Goal: Task Accomplishment & Management: Complete application form

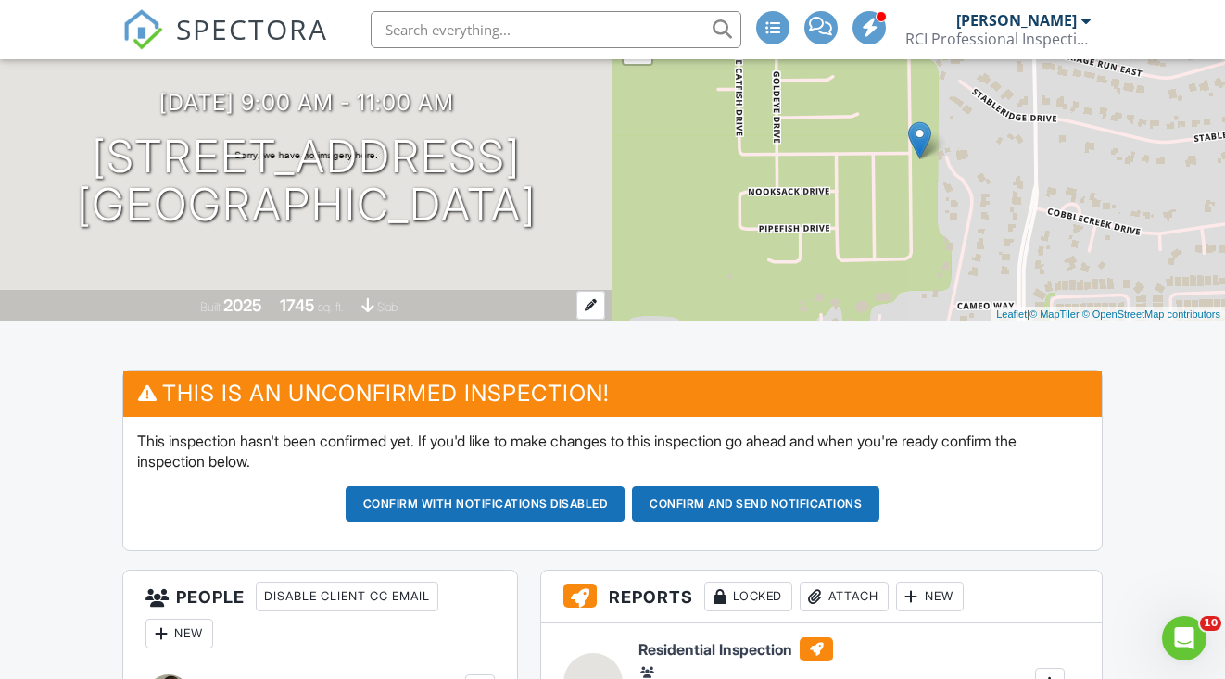
scroll to position [170, 0]
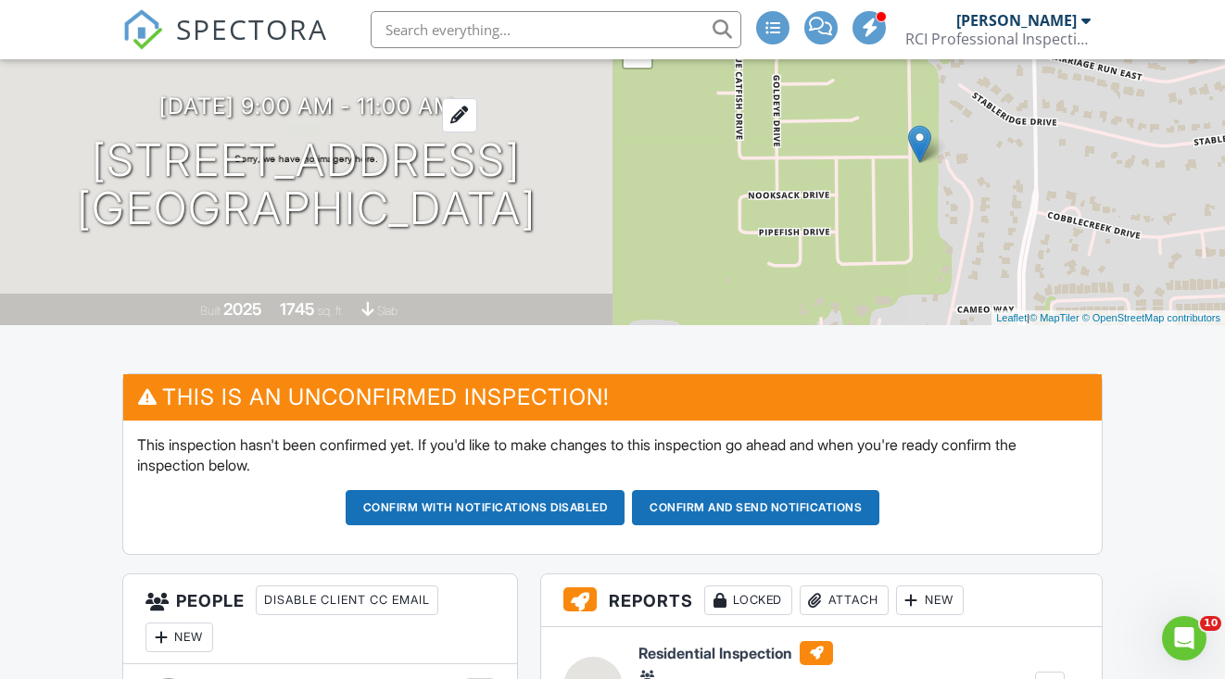
click at [205, 113] on h3 "[DATE] 9:00 am - 11:00 am" at bounding box center [306, 106] width 295 height 25
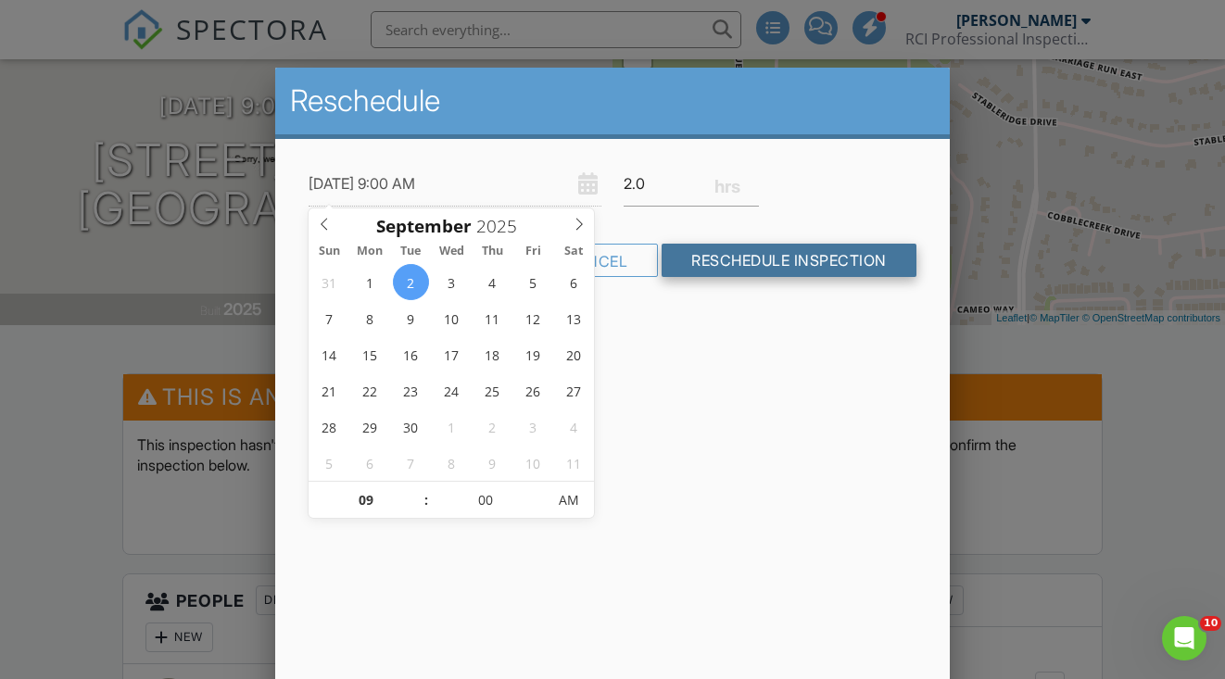
click at [707, 265] on input "Reschedule Inspection" at bounding box center [789, 260] width 255 height 33
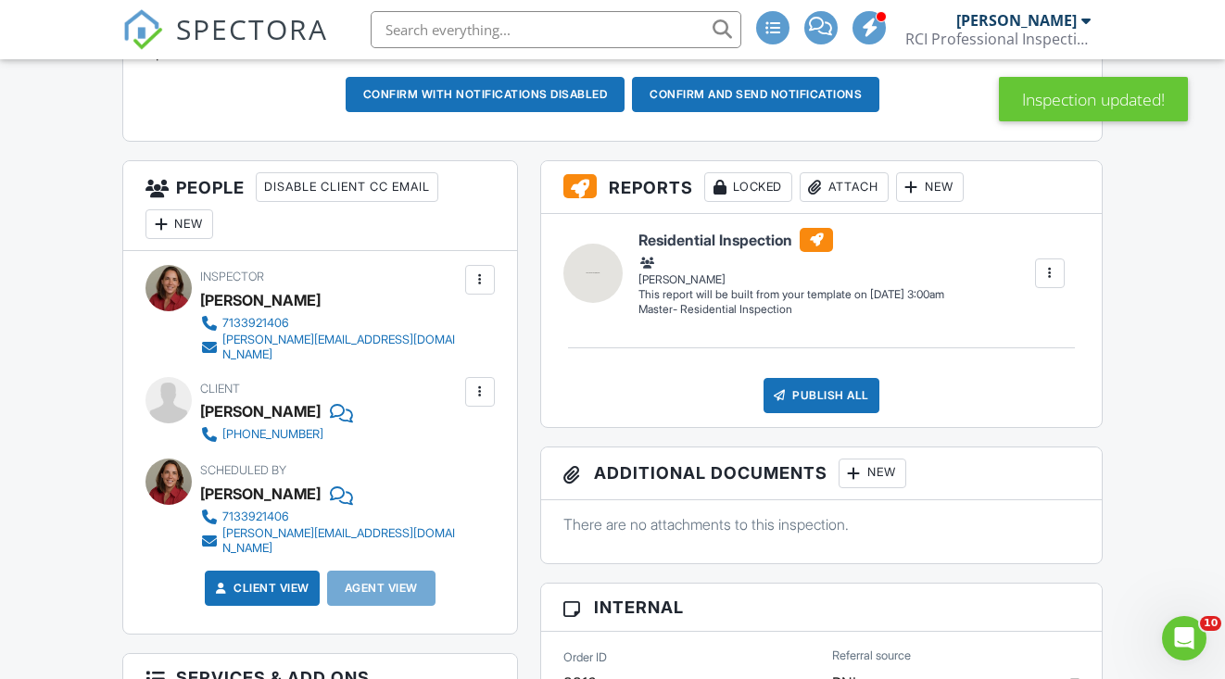
scroll to position [588, 0]
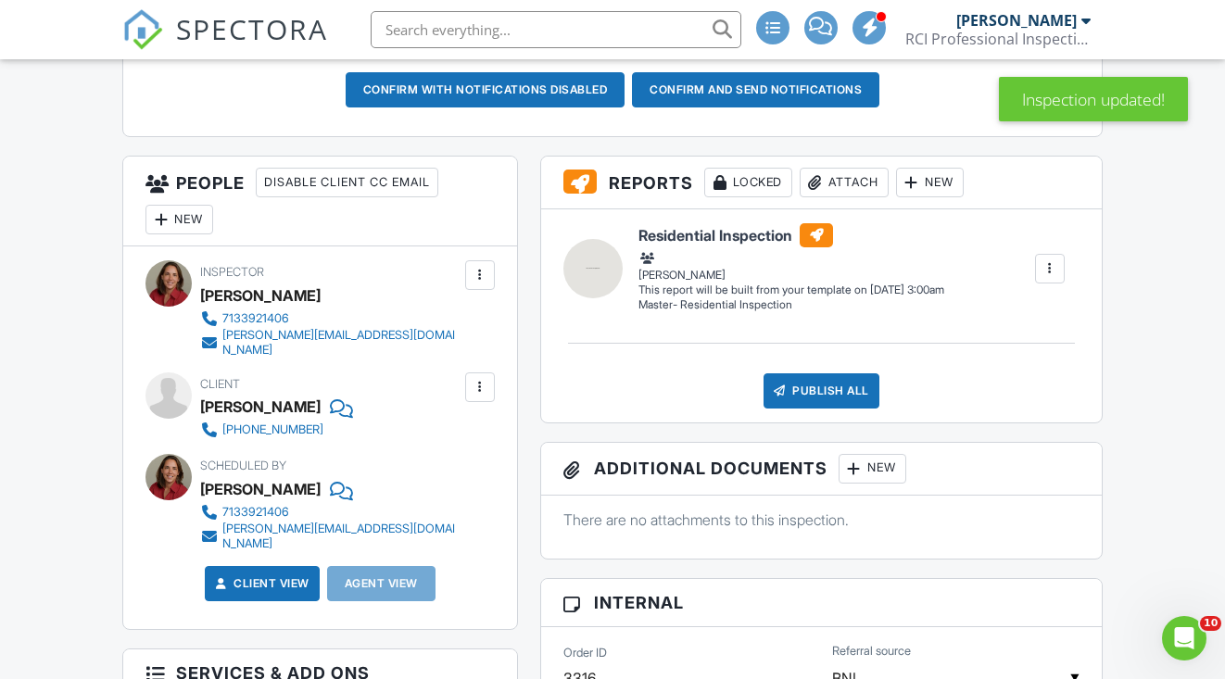
click at [486, 378] on div at bounding box center [480, 387] width 19 height 19
click at [432, 426] on li "Edit" at bounding box center [436, 444] width 95 height 46
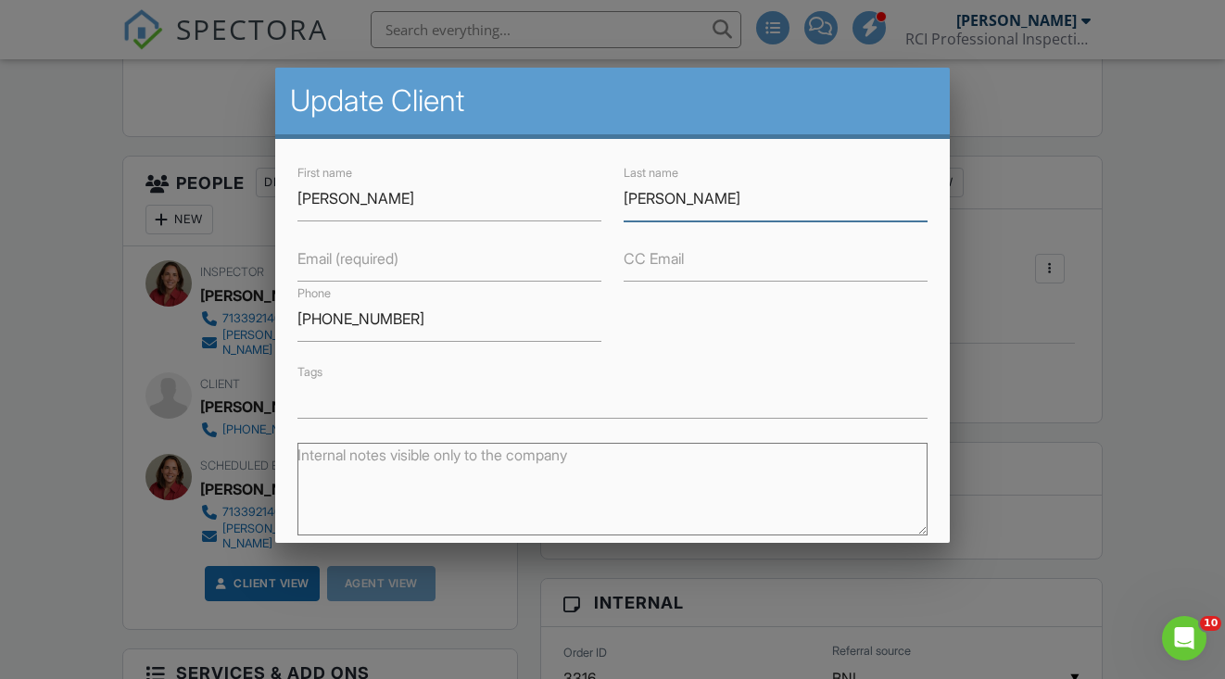
type input "[PERSON_NAME]"
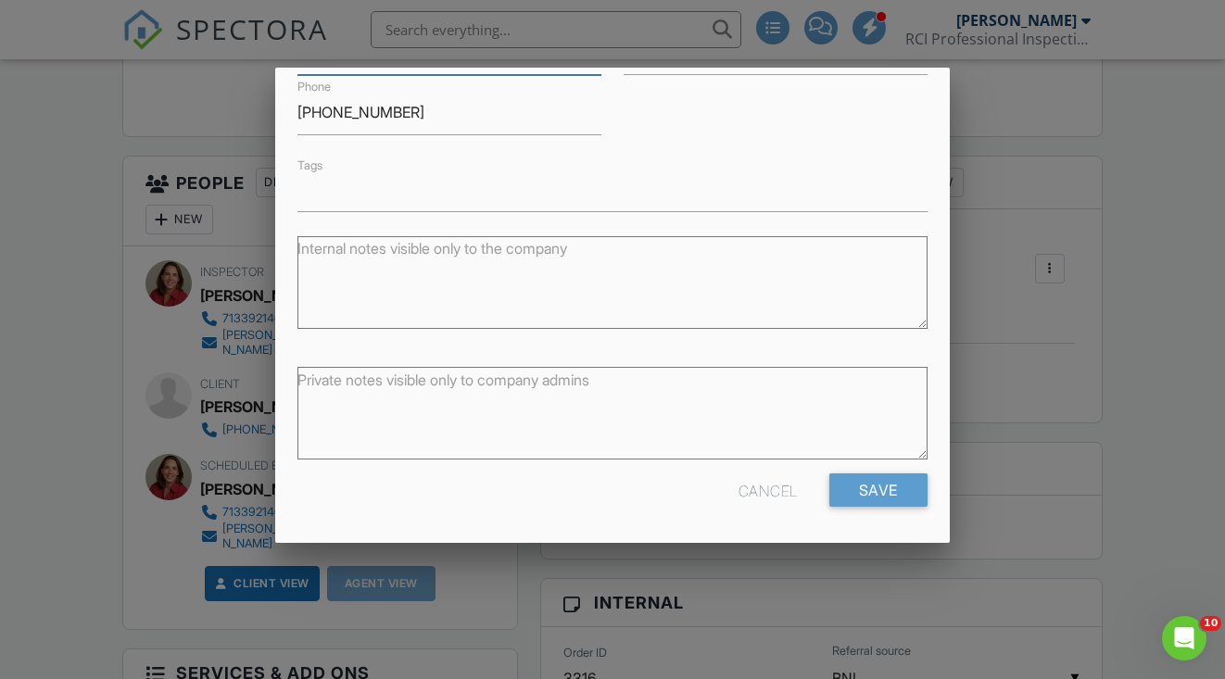
scroll to position [206, 0]
type input "pen_dar143@yahoo.com"
click at [876, 479] on input "Save" at bounding box center [878, 490] width 98 height 33
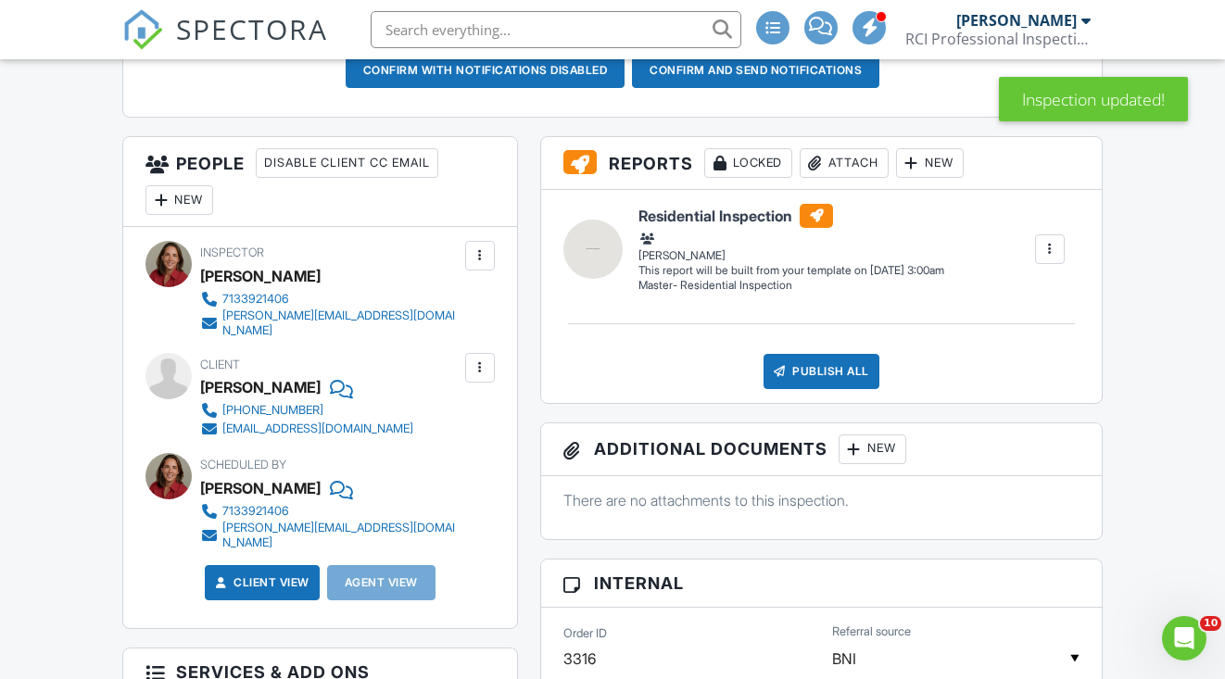
scroll to position [608, 0]
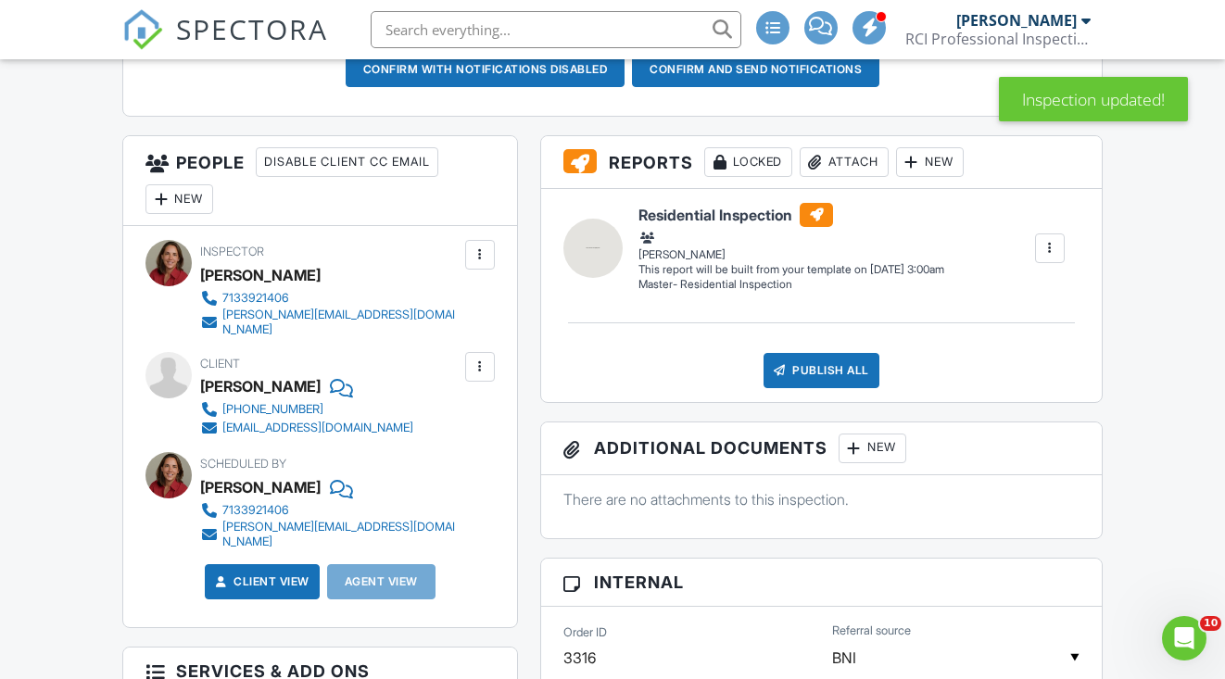
click at [180, 199] on div "New" at bounding box center [179, 199] width 68 height 30
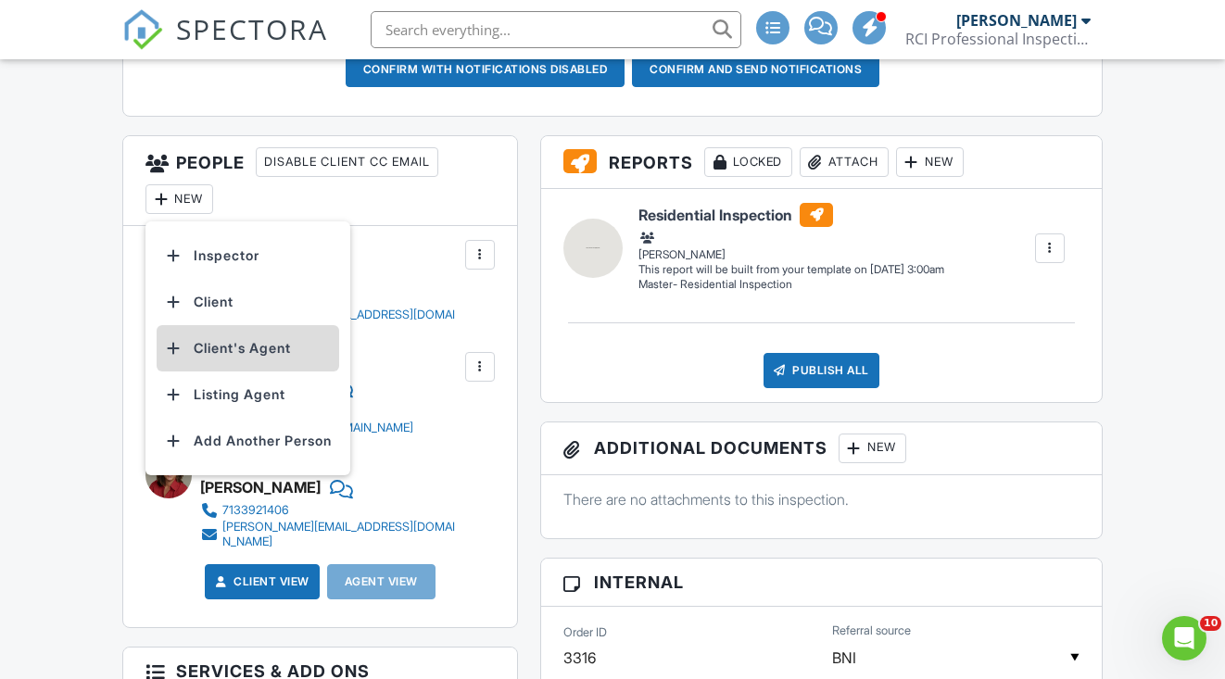
click at [207, 343] on li "Client's Agent" at bounding box center [248, 348] width 183 height 46
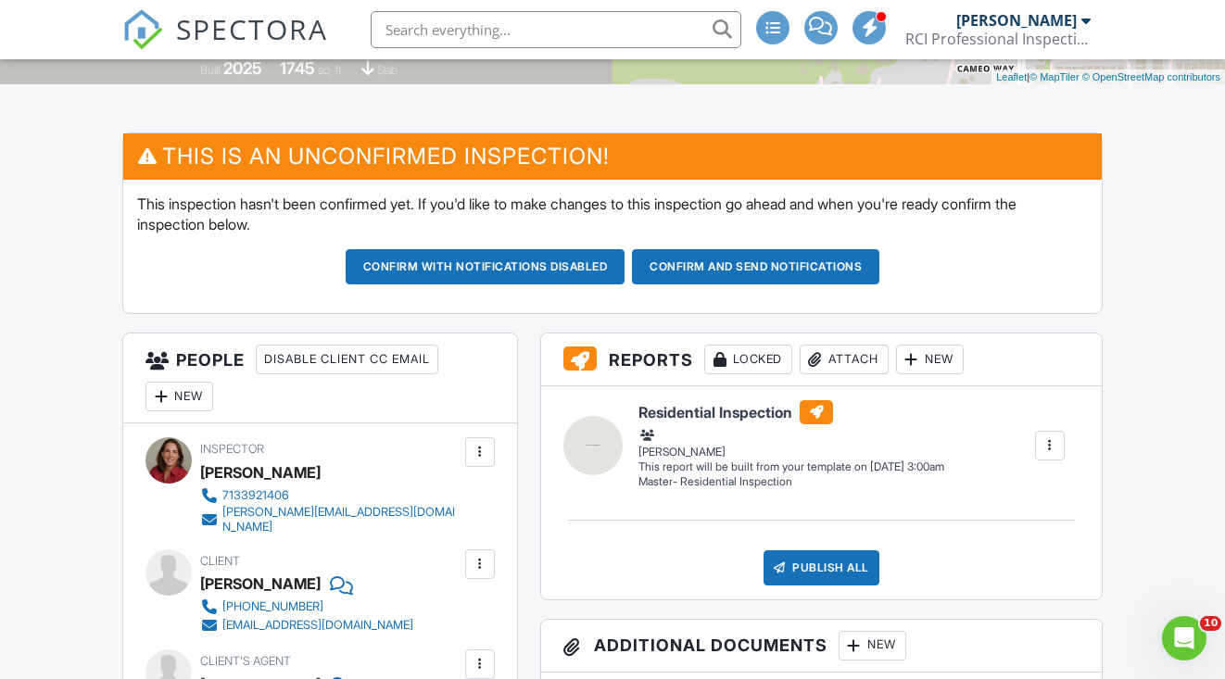
scroll to position [410, 0]
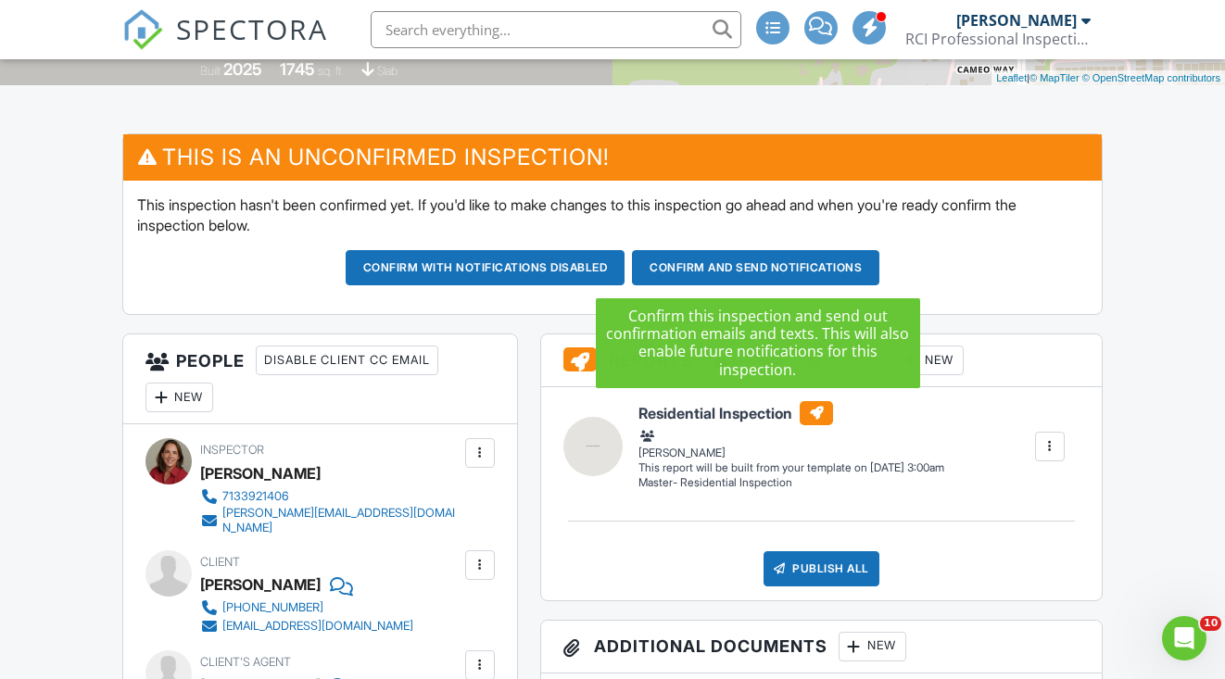
click at [626, 270] on button "Confirm and send notifications" at bounding box center [486, 267] width 280 height 35
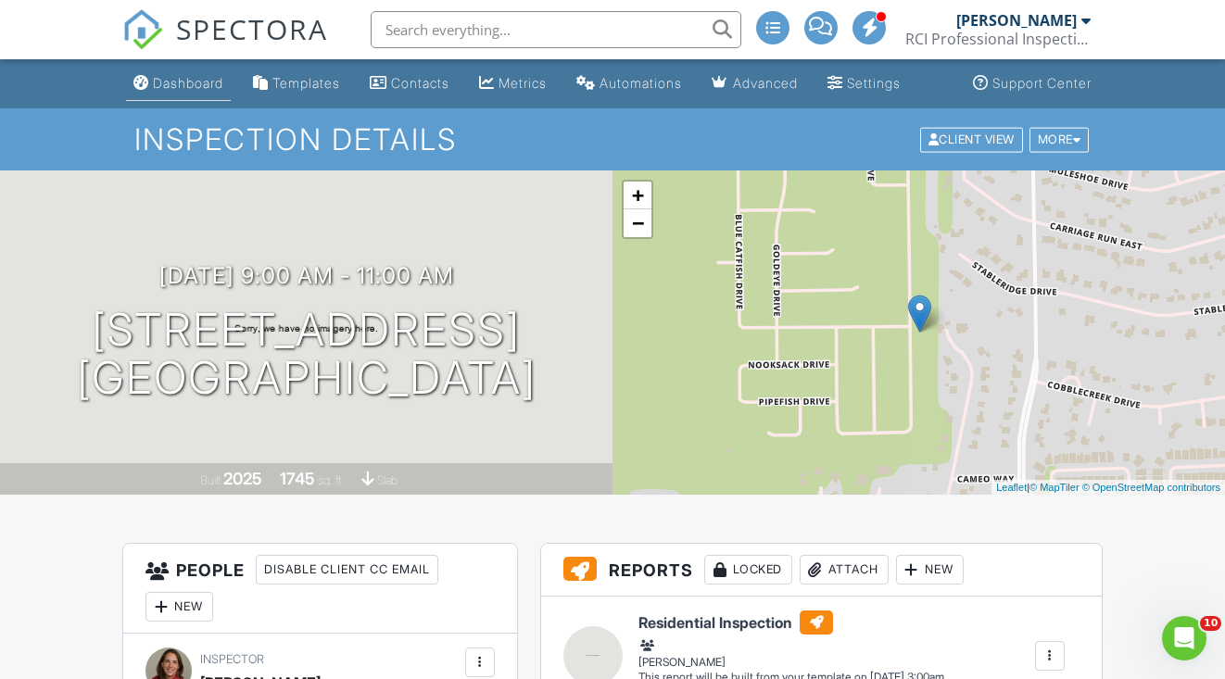
click at [202, 89] on div "Dashboard" at bounding box center [188, 83] width 70 height 16
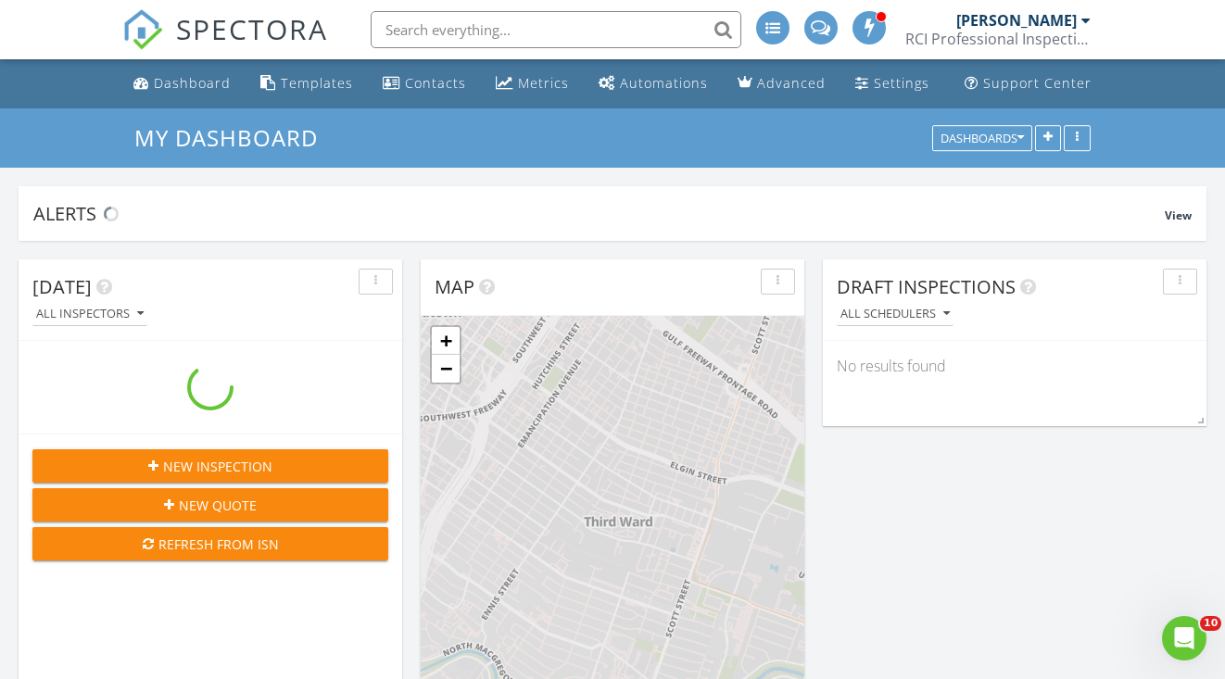
scroll to position [1688, 1226]
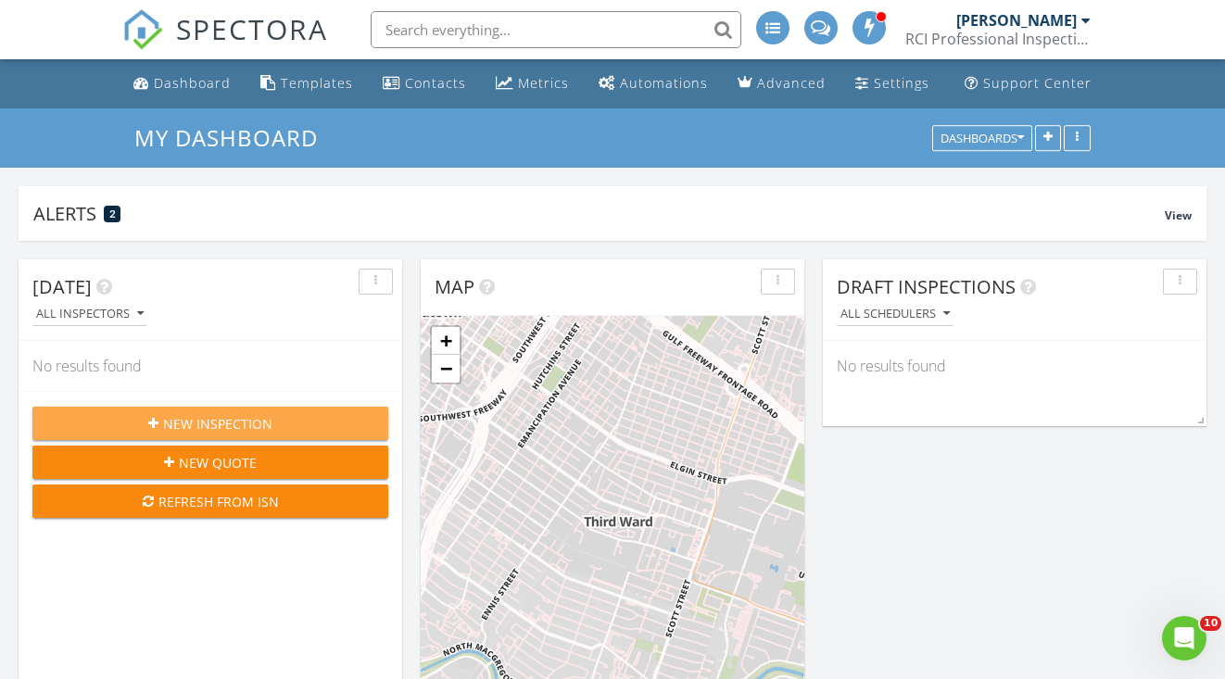
click at [245, 417] on span "New Inspection" at bounding box center [217, 423] width 109 height 19
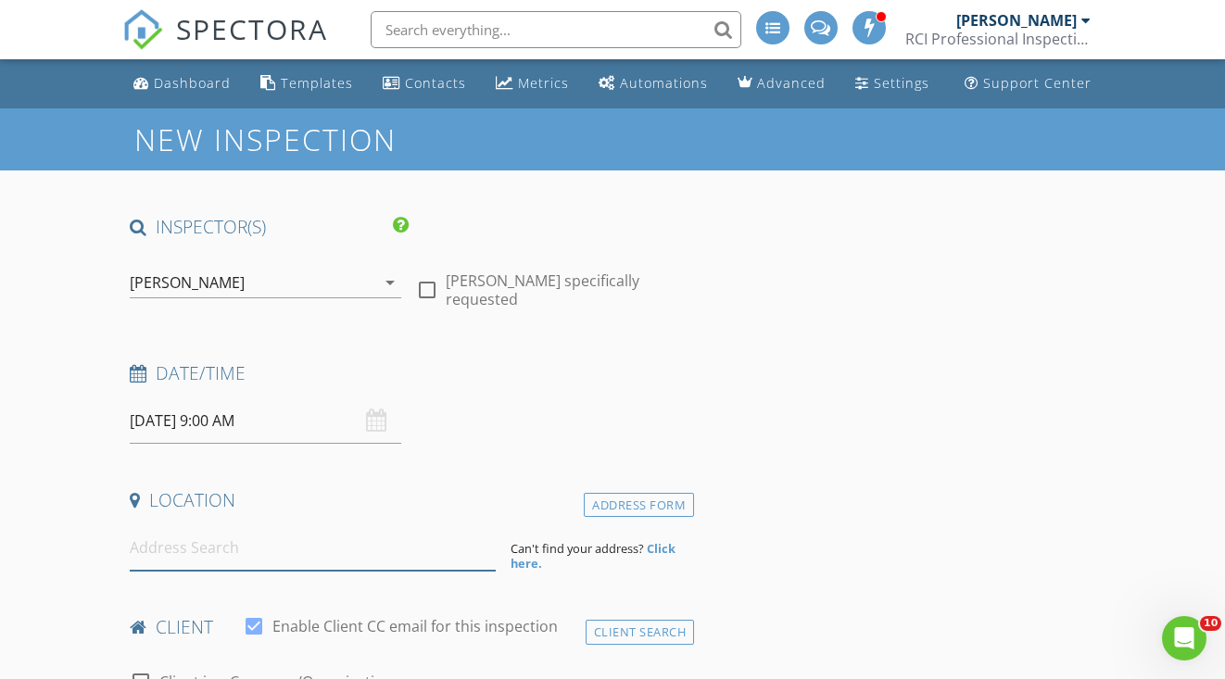
click at [171, 556] on input at bounding box center [313, 547] width 366 height 45
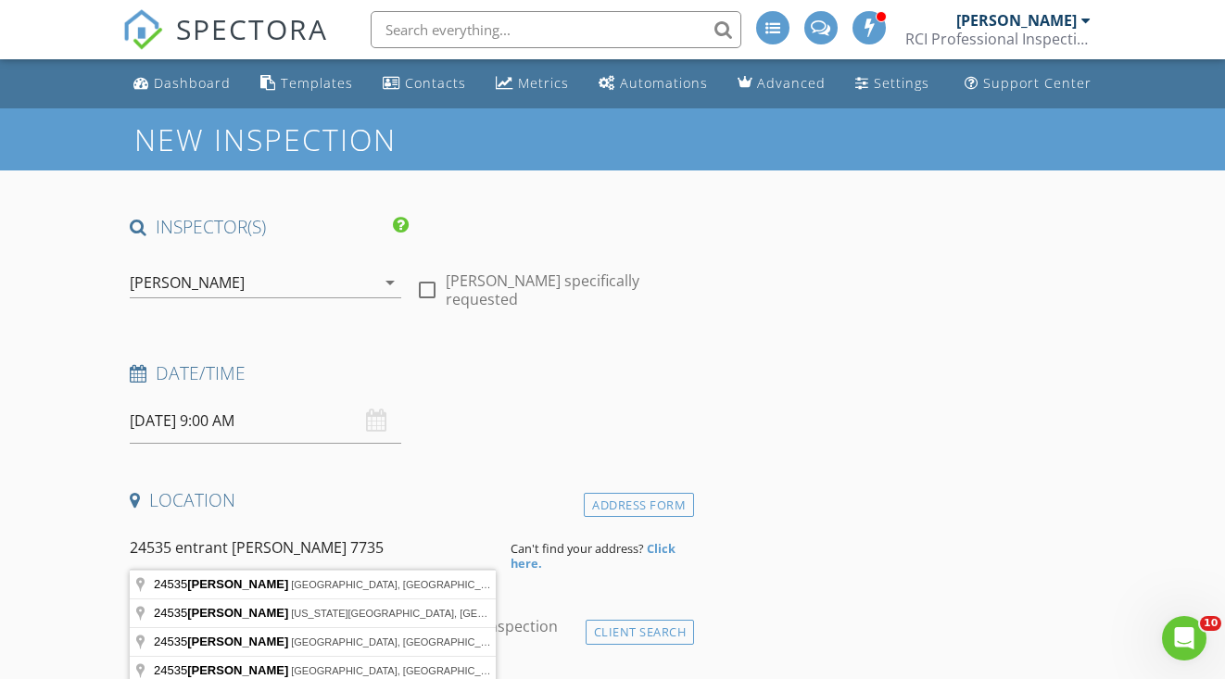
type input "24535 entrant [PERSON_NAME] 77355"
drag, startPoint x: 343, startPoint y: 550, endPoint x: 110, endPoint y: 551, distance: 232.6
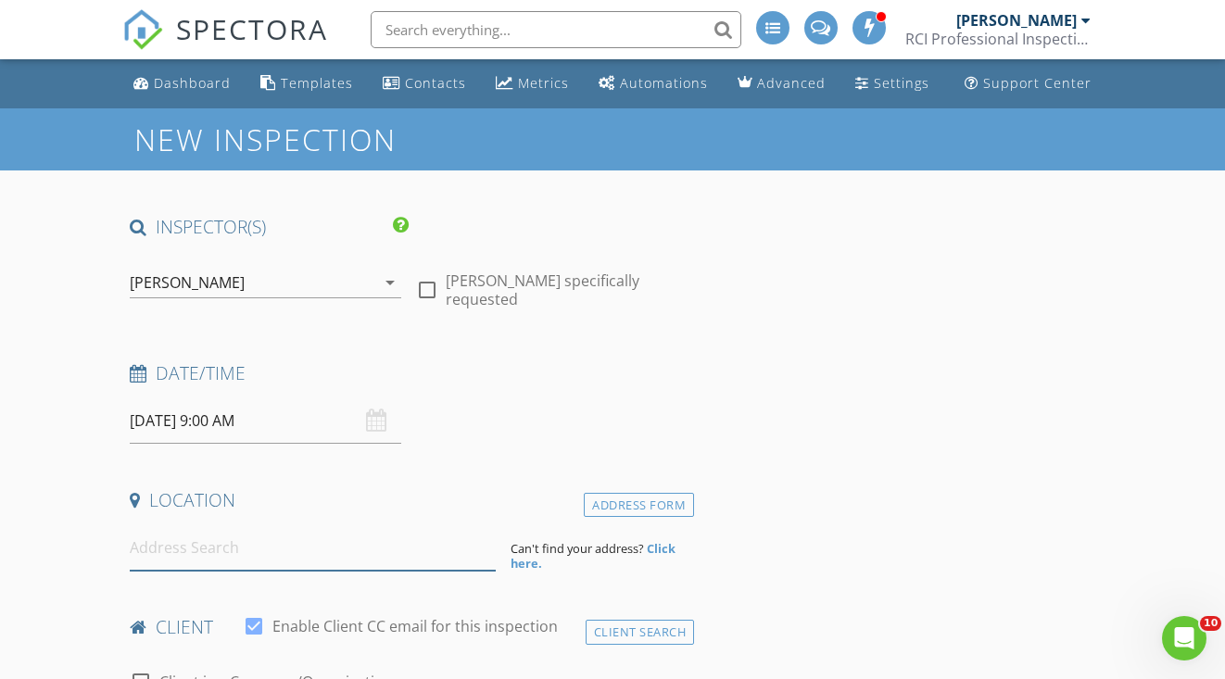
paste input "[STREET_ADDRESS]"
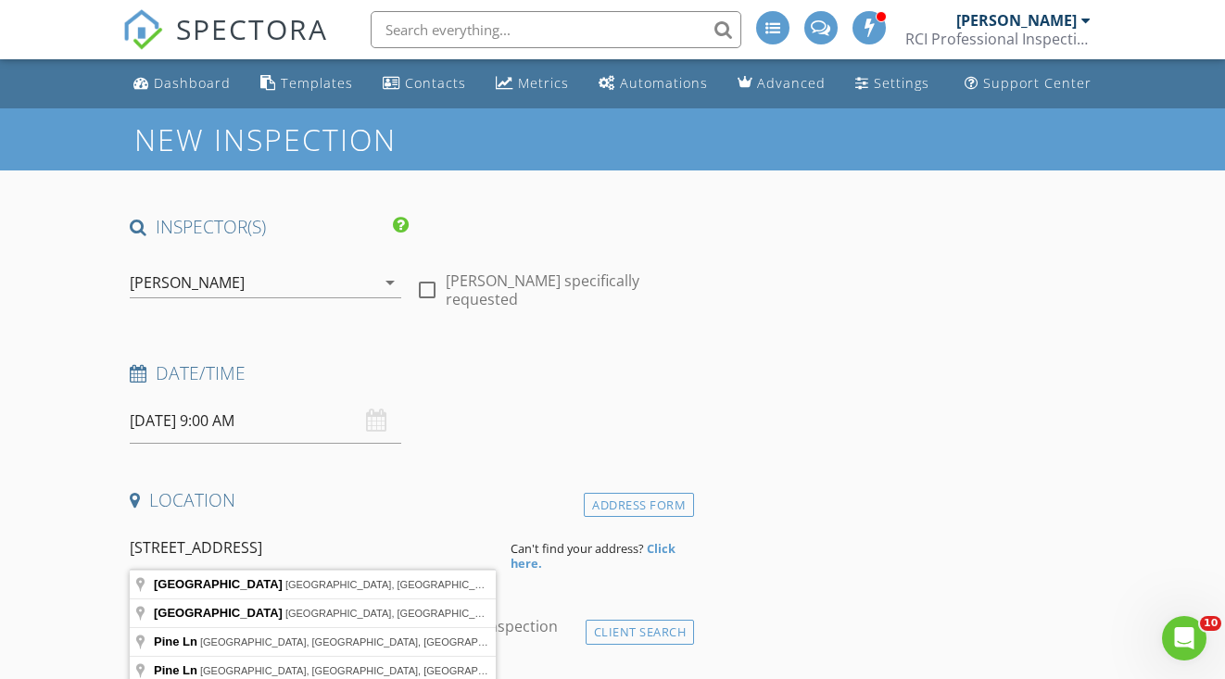
type input "[STREET_ADDRESS]"
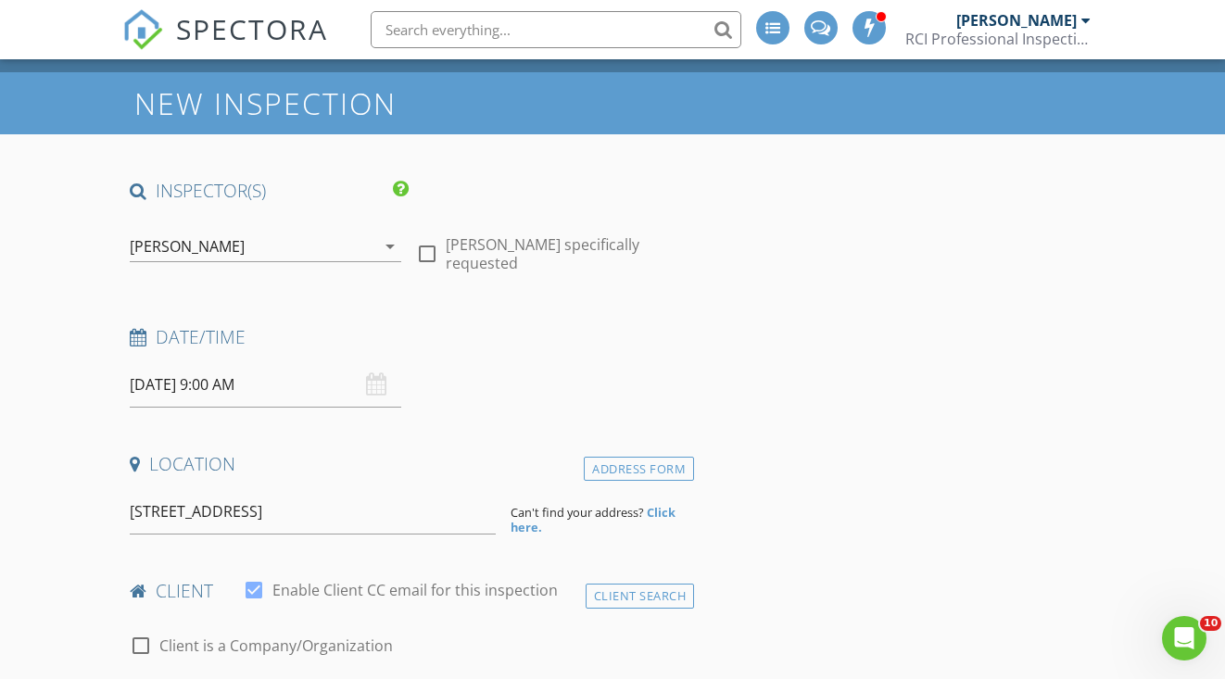
scroll to position [37, 0]
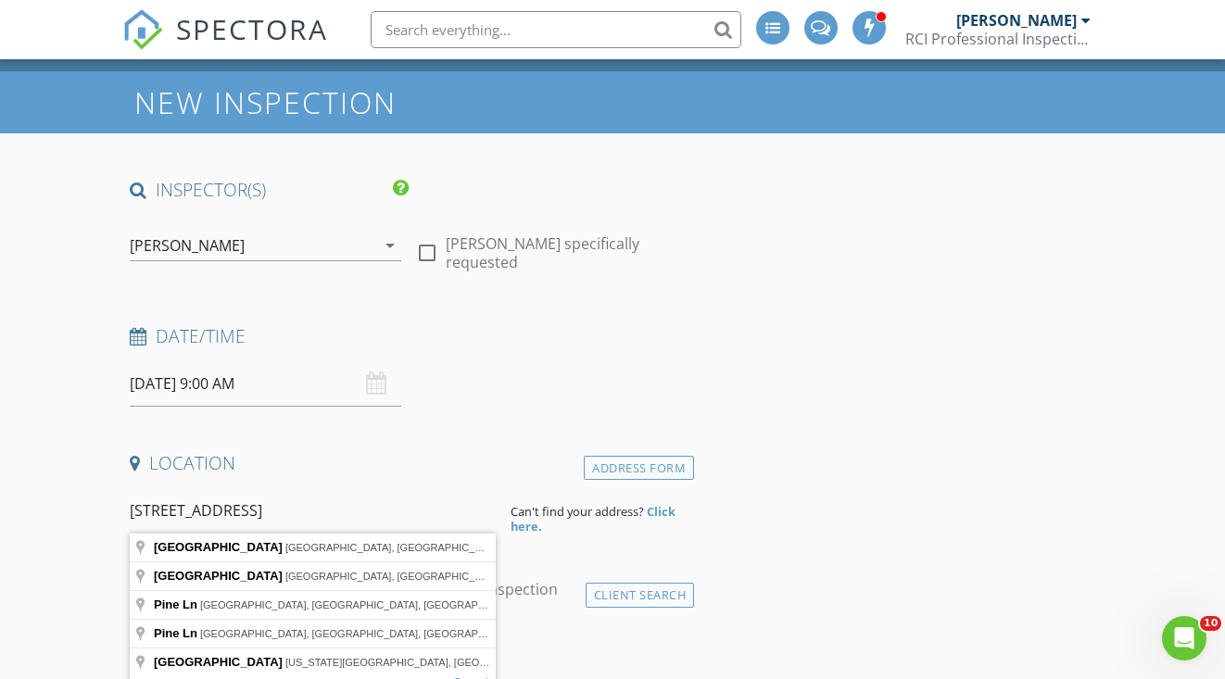
click at [292, 519] on input "[STREET_ADDRESS]" at bounding box center [313, 510] width 366 height 45
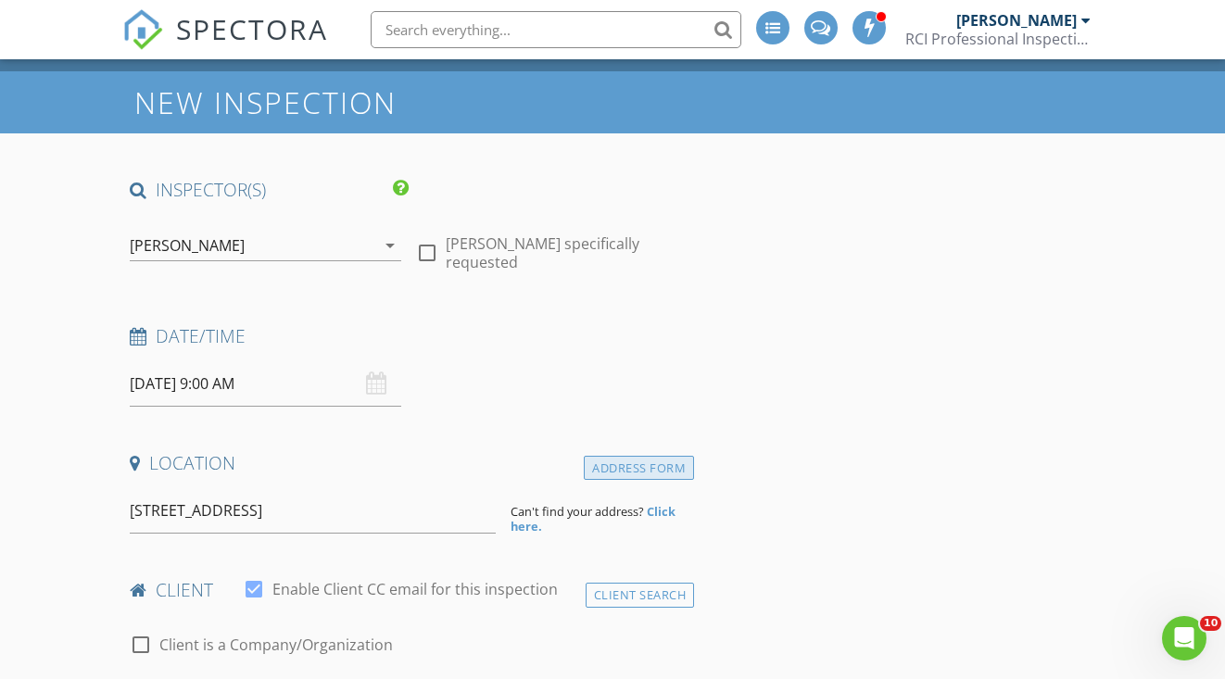
click at [601, 464] on div "Address Form" at bounding box center [639, 468] width 110 height 25
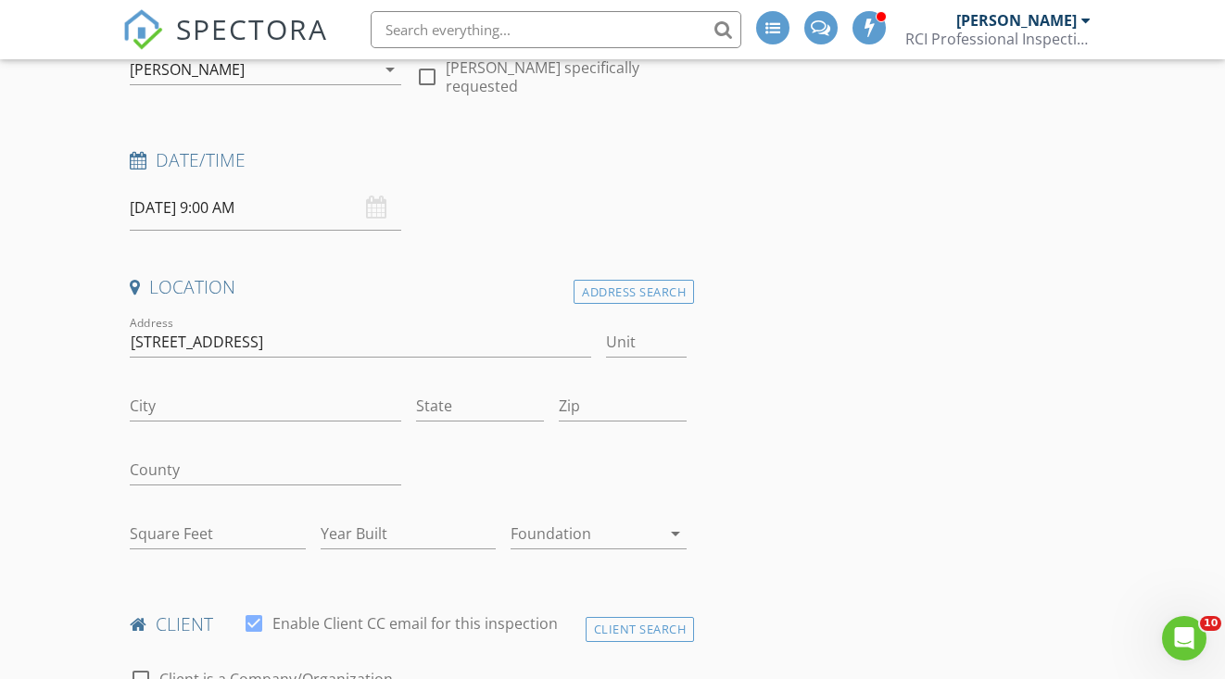
scroll to position [219, 0]
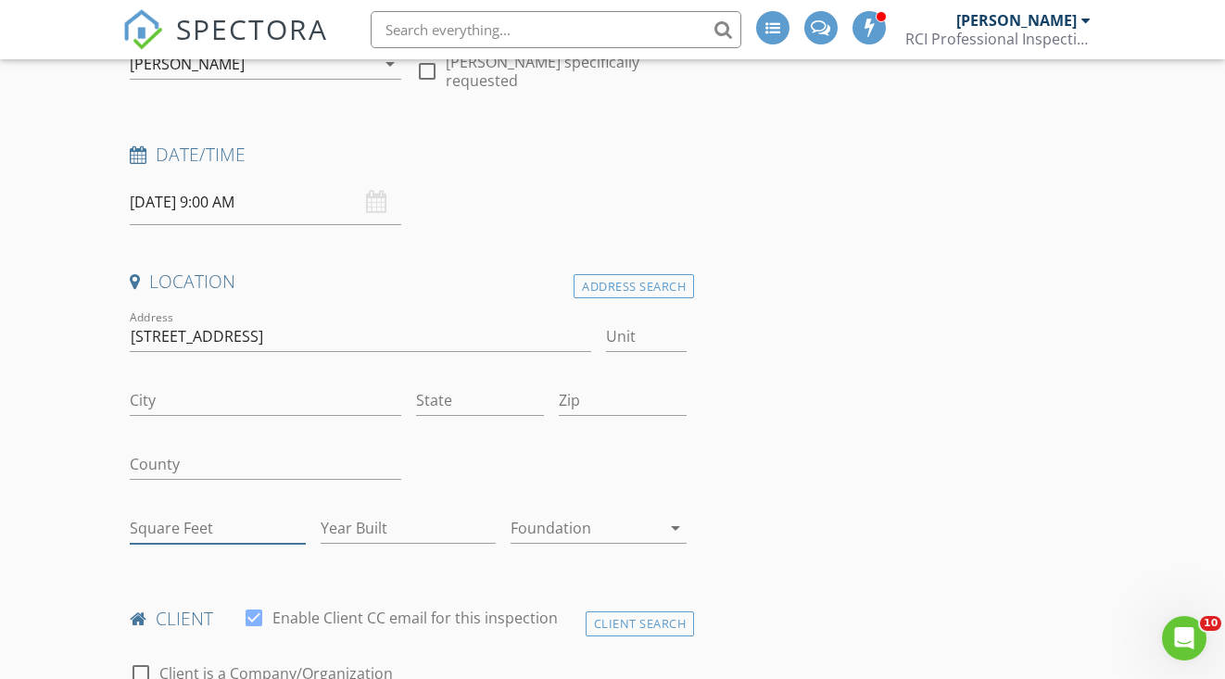
click at [148, 520] on input "Square Feet" at bounding box center [218, 528] width 176 height 31
type input "1750"
click at [362, 531] on input "Year Built" at bounding box center [409, 528] width 176 height 31
type input "2025"
click at [569, 521] on div at bounding box center [586, 528] width 150 height 30
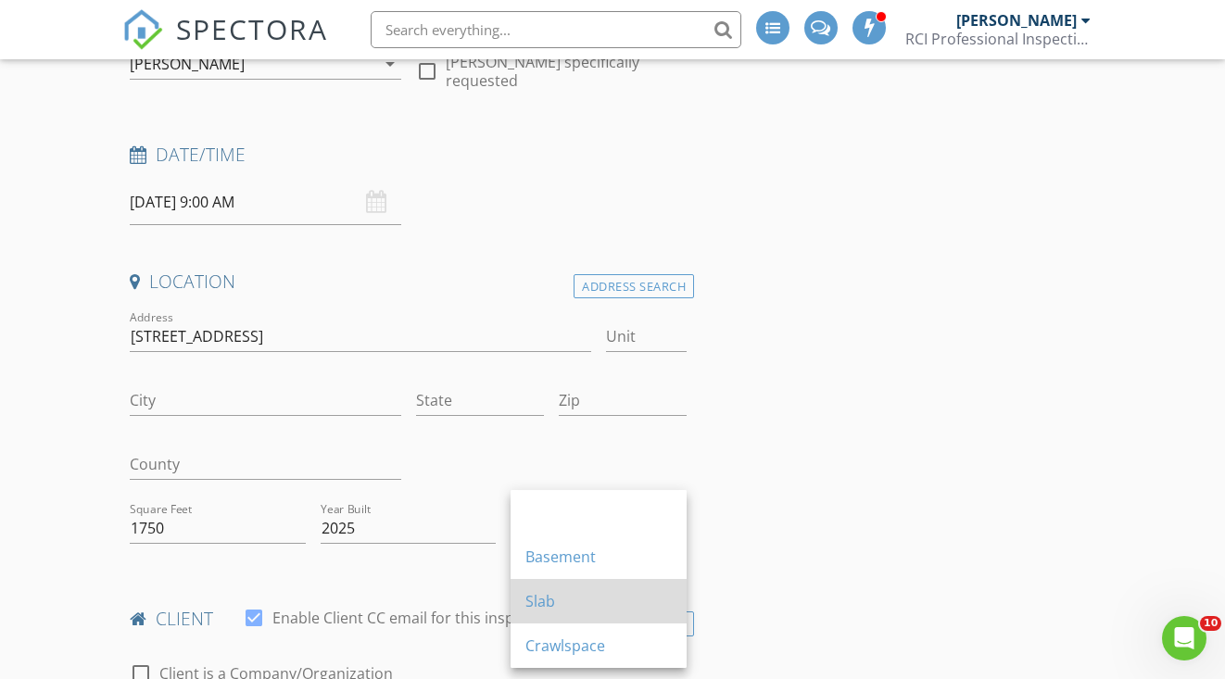
click at [537, 602] on div "Slab" at bounding box center [598, 601] width 146 height 22
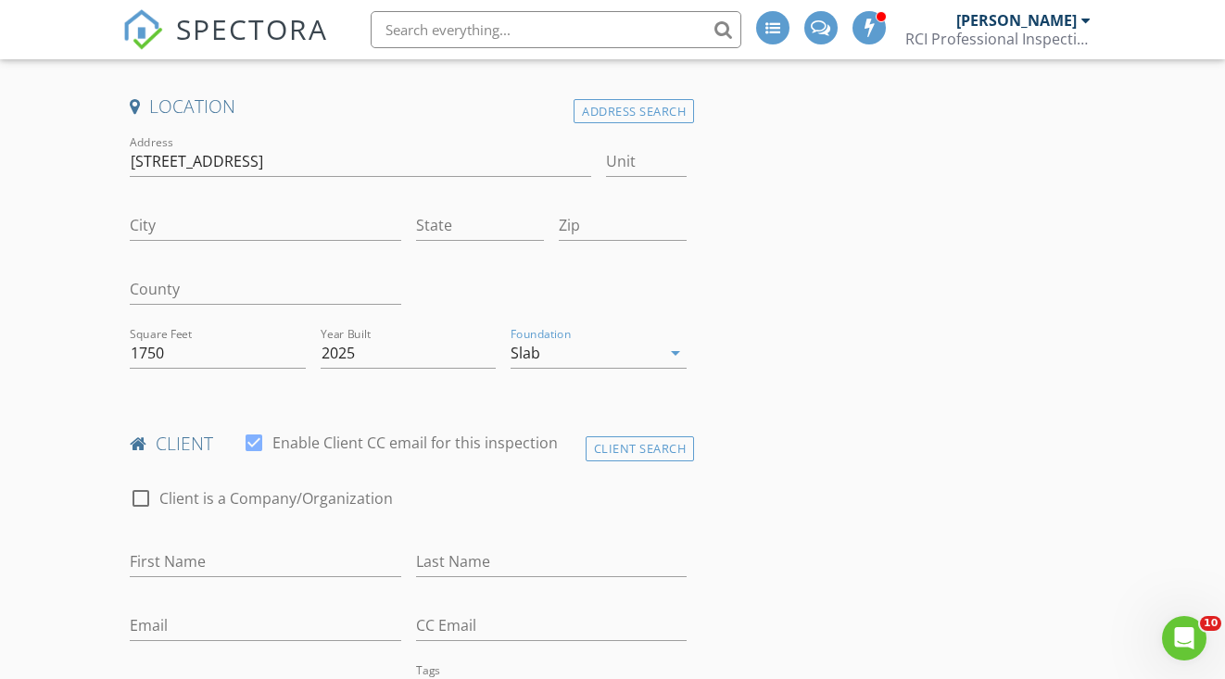
scroll to position [395, 0]
type input "magnolia"
type input "tx"
type input "77355"
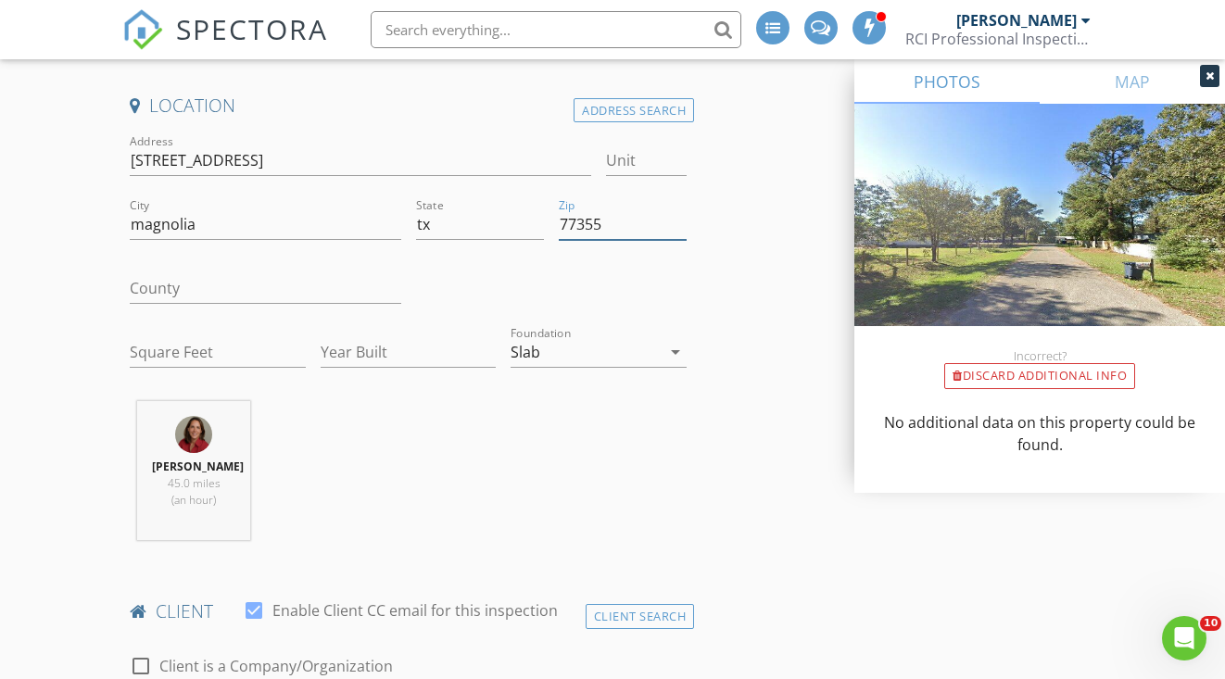
type input "77355"
click at [256, 349] on input "Square Feet" at bounding box center [218, 352] width 176 height 31
type input "1750"
click at [345, 347] on input "Year Built" at bounding box center [409, 352] width 176 height 31
type input "2025"
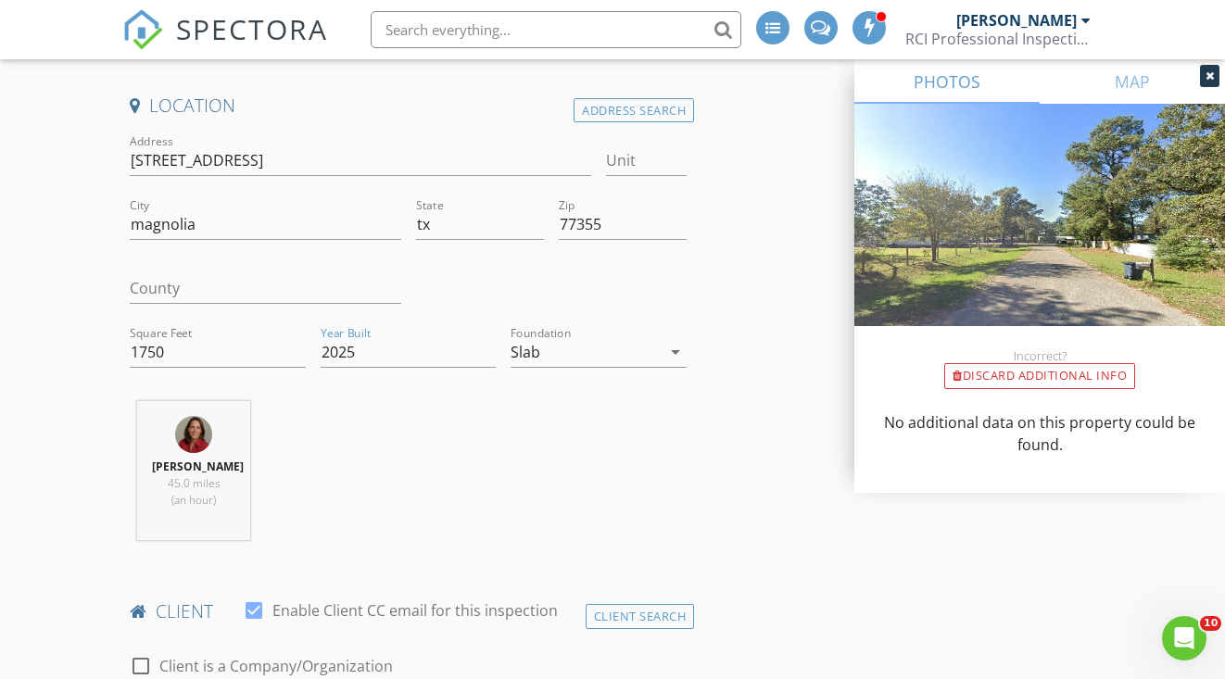
click at [384, 421] on div "Leslie Brush 45.0 miles (an hour)" at bounding box center [408, 478] width 572 height 154
click at [1202, 74] on div at bounding box center [1209, 76] width 19 height 22
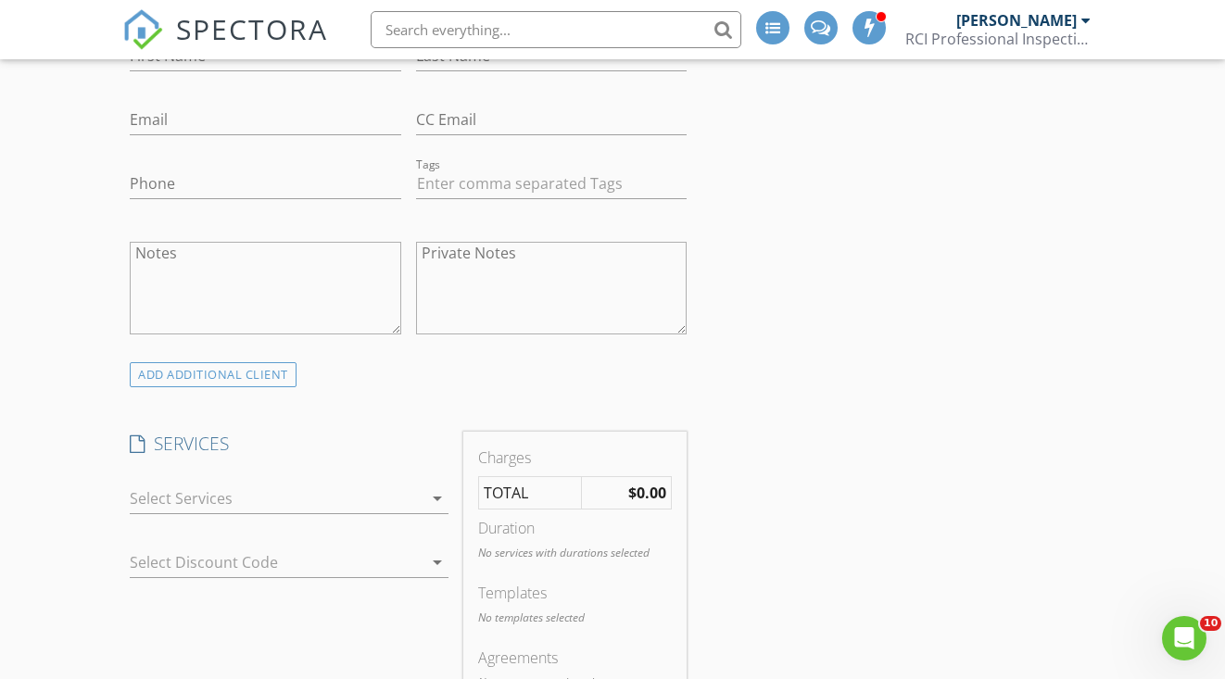
scroll to position [1071, 0]
click at [250, 493] on div at bounding box center [276, 496] width 293 height 30
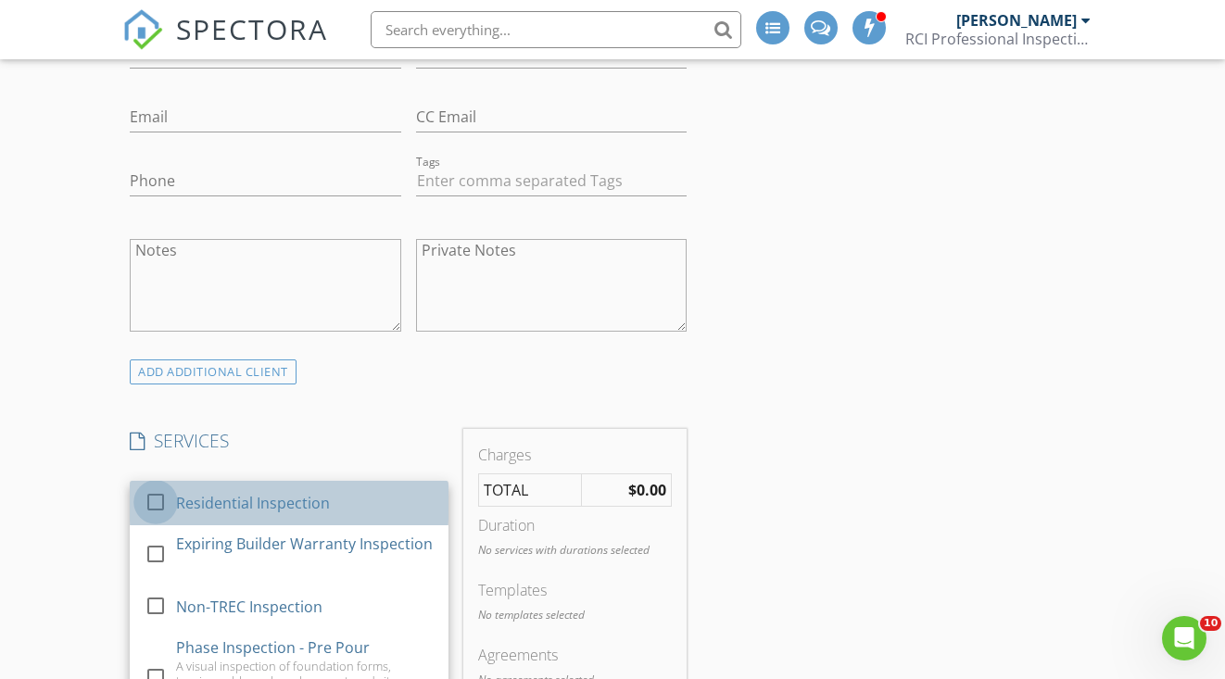
click at [153, 491] on div at bounding box center [156, 503] width 32 height 32
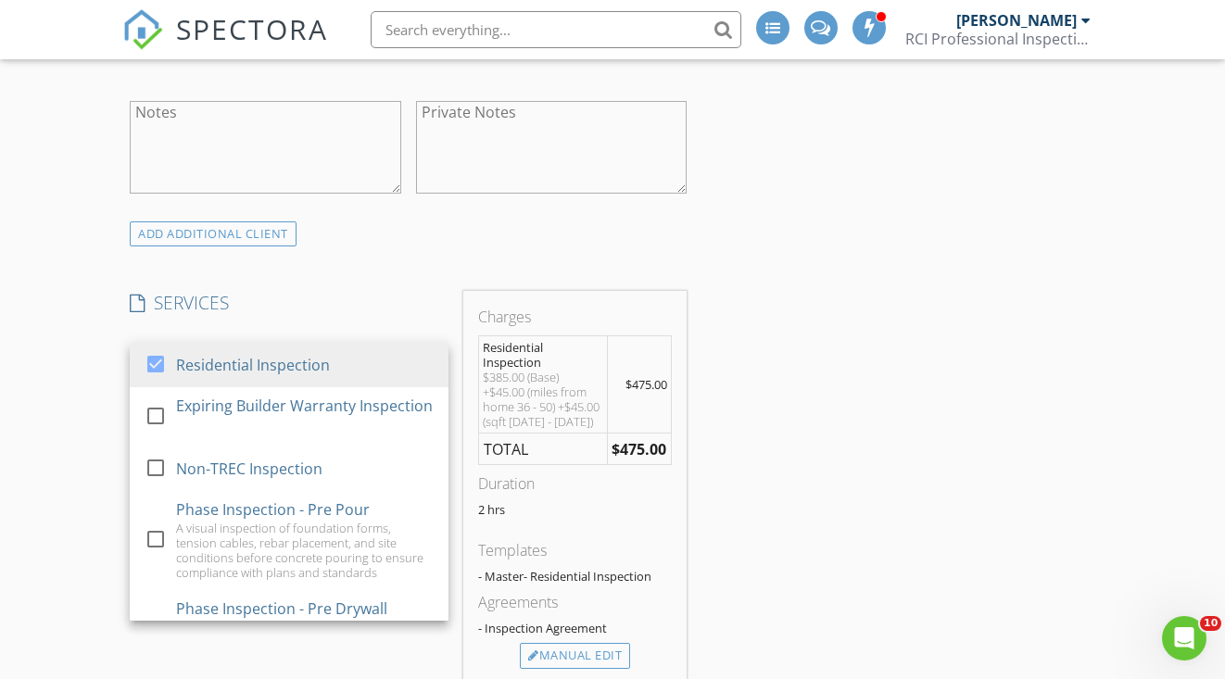
scroll to position [1213, 0]
click at [91, 432] on div "New Inspection INSPECTOR(S) check_box Leslie Brush PRIMARY check_box_outline_bl…" at bounding box center [612, 628] width 1225 height 3466
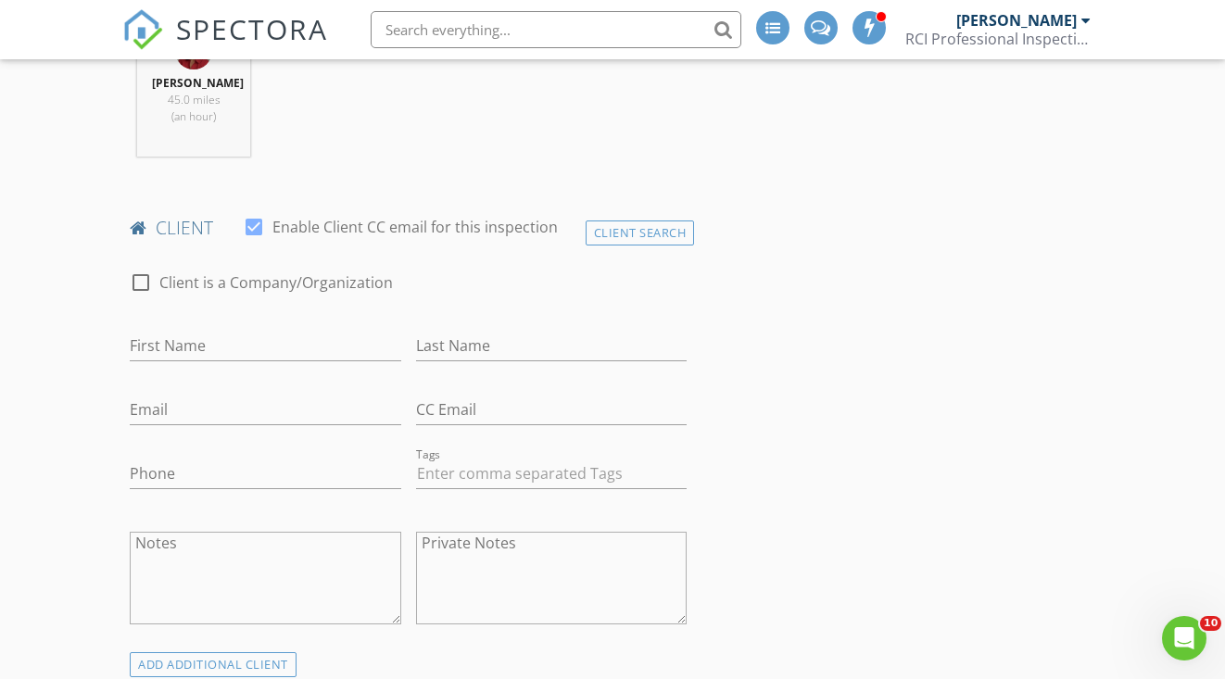
scroll to position [778, 0]
type input "[PHONE_NUMBER]"
type input "[PERSON_NAME]"
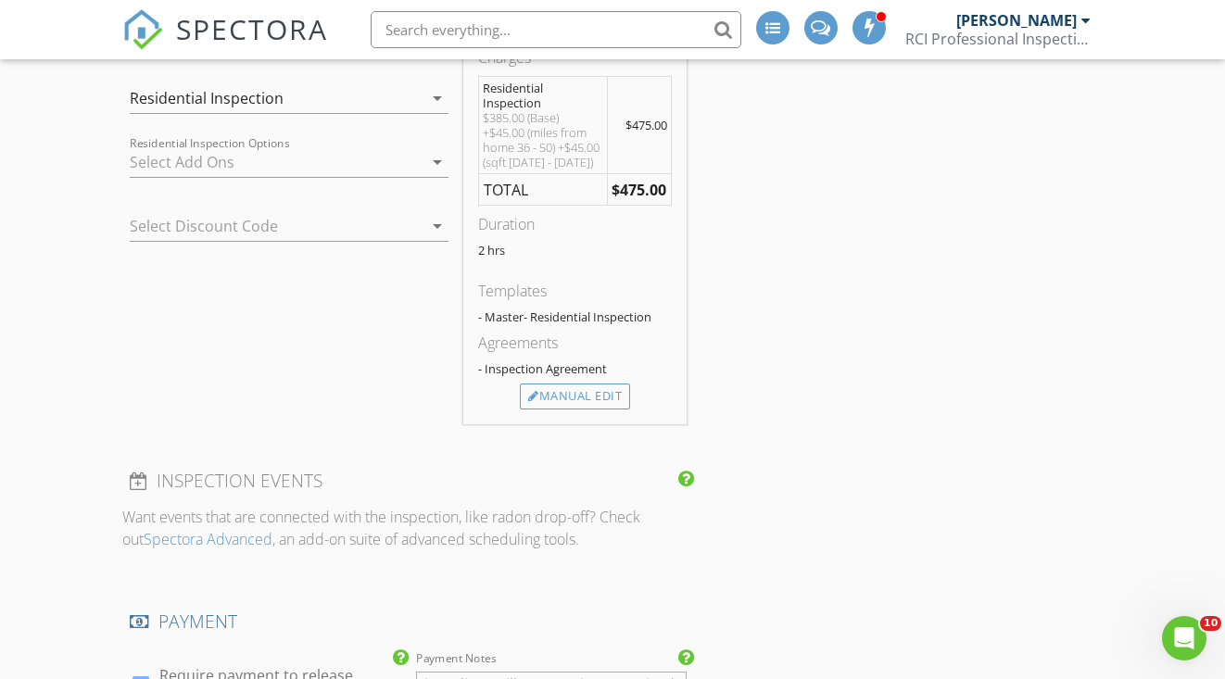
scroll to position [1473, 0]
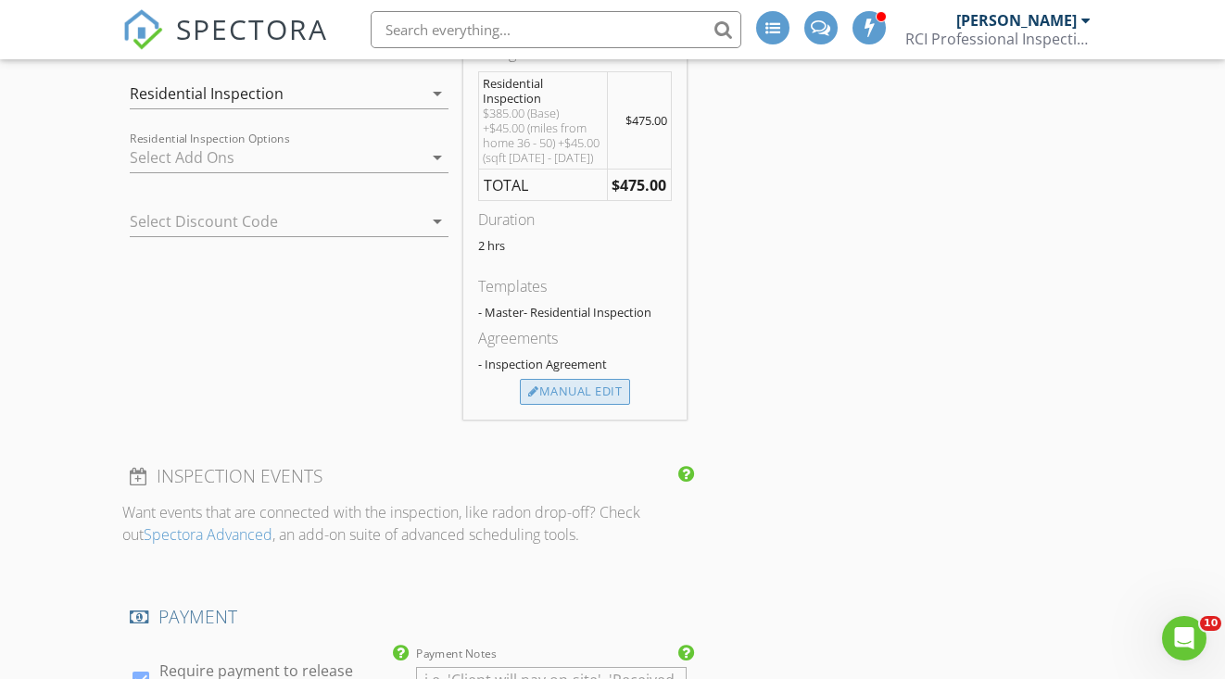
type input "[EMAIL_ADDRESS][DOMAIN_NAME]"
click at [552, 402] on div "Manual Edit" at bounding box center [575, 392] width 110 height 26
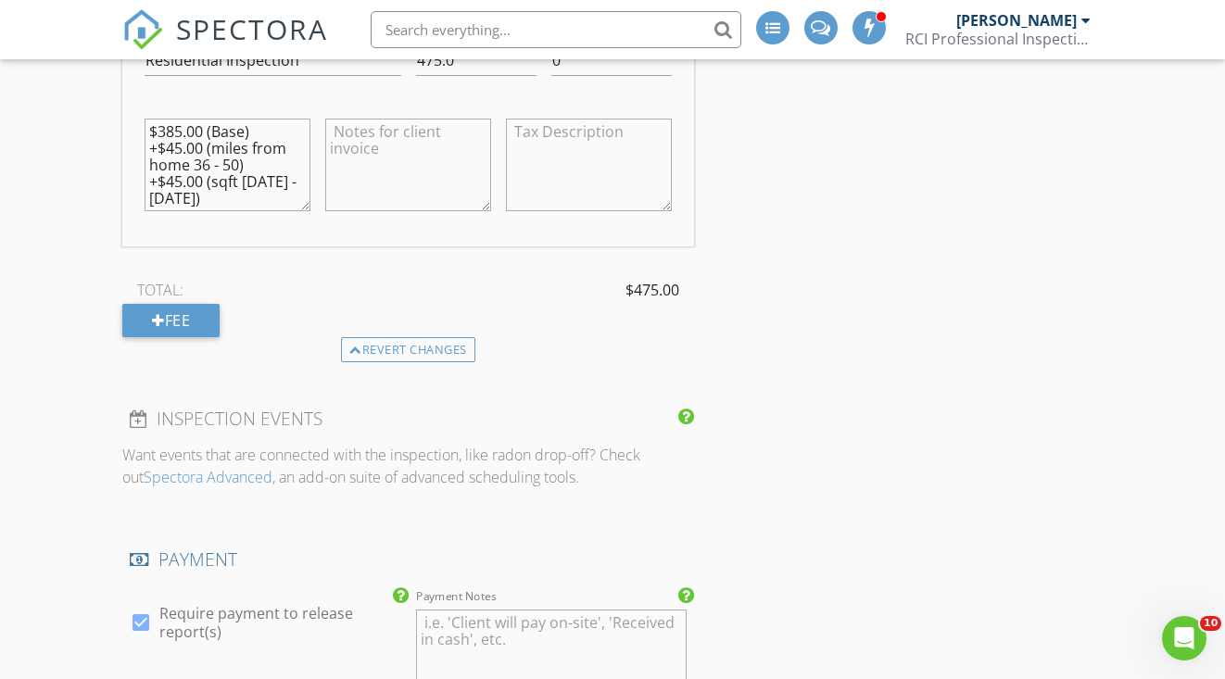
scroll to position [1734, 0]
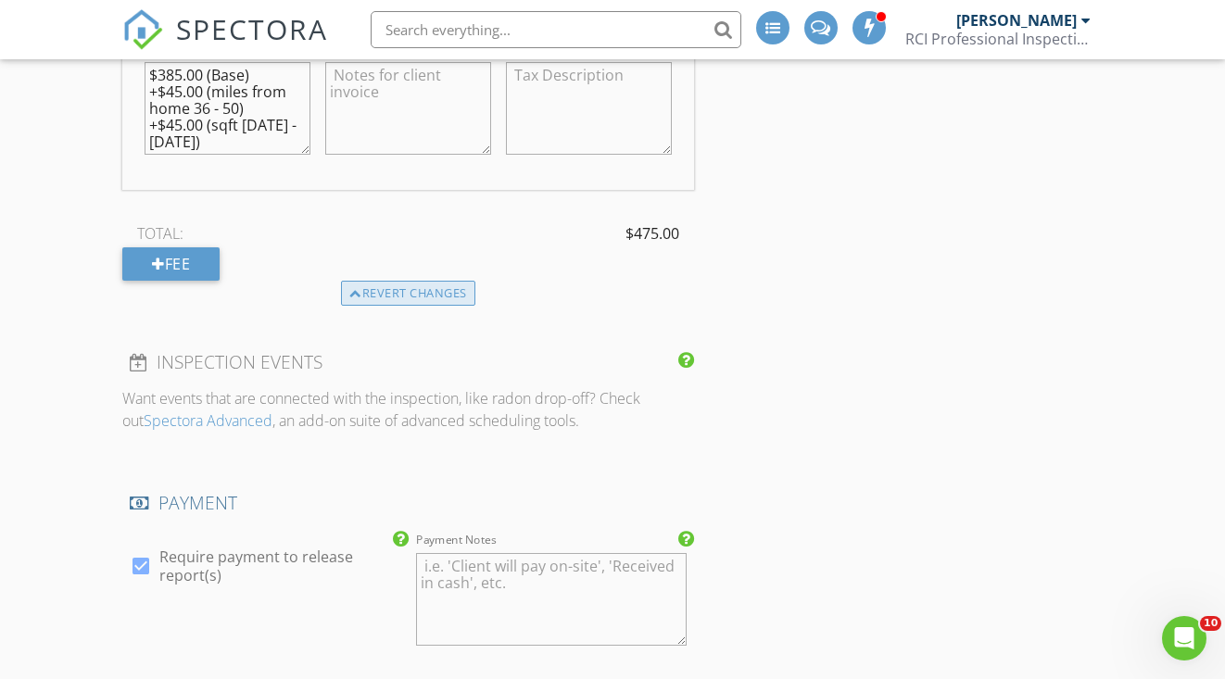
click at [385, 289] on div "Revert changes" at bounding box center [408, 294] width 134 height 26
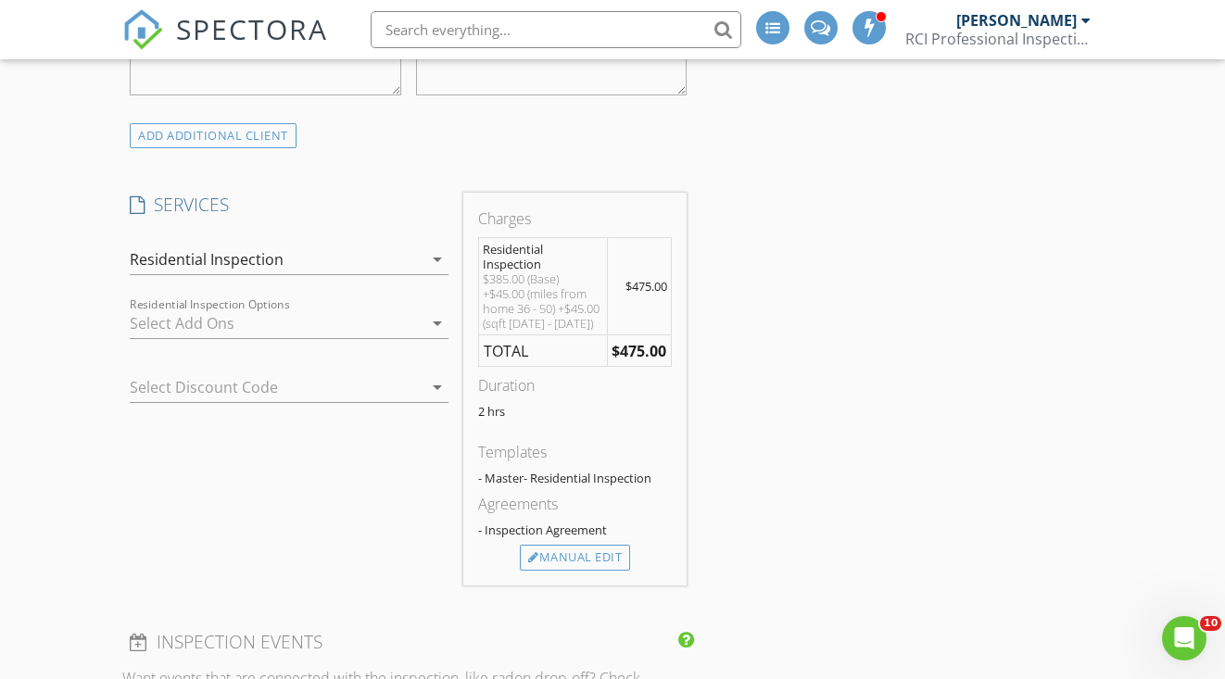
scroll to position [1303, 0]
click at [142, 264] on div "Residential Inspection" at bounding box center [207, 264] width 154 height 17
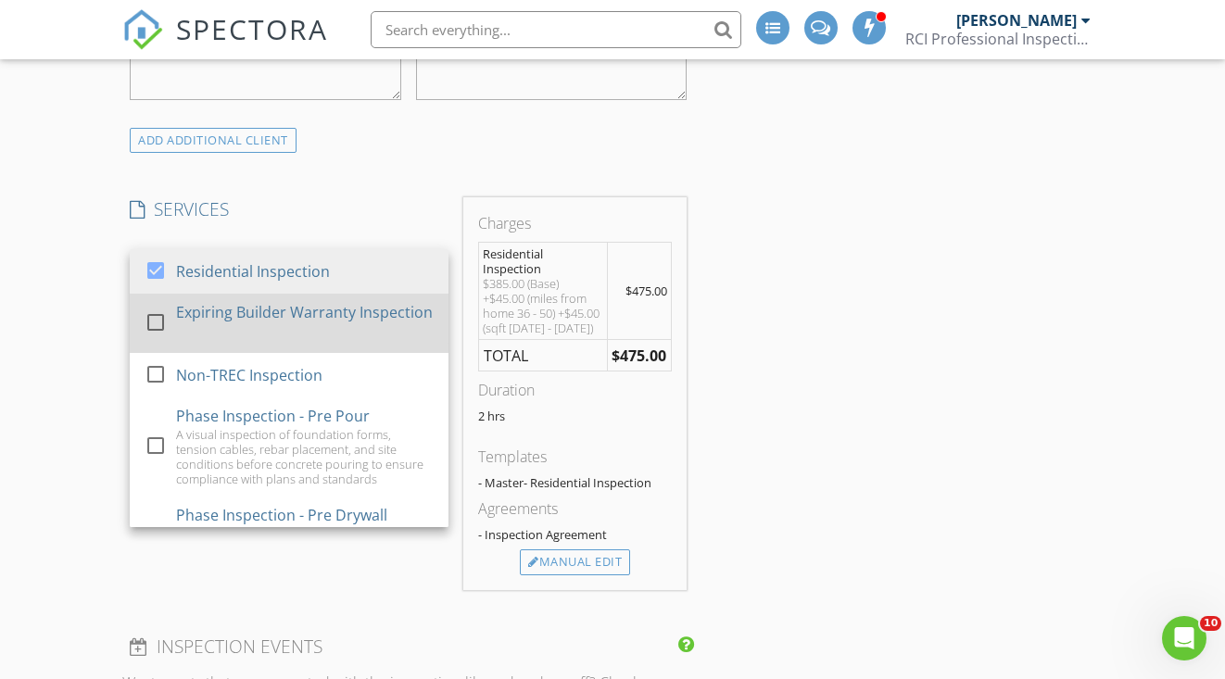
click at [154, 307] on div at bounding box center [156, 323] width 32 height 32
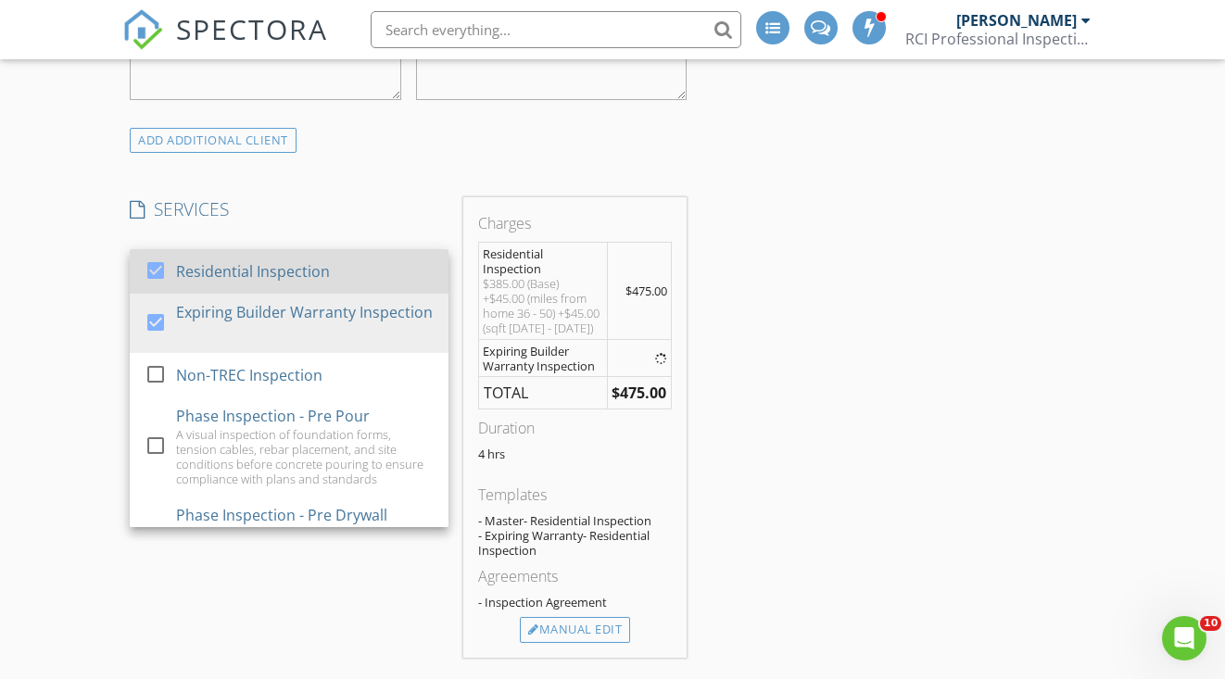
click at [154, 261] on div at bounding box center [156, 271] width 32 height 32
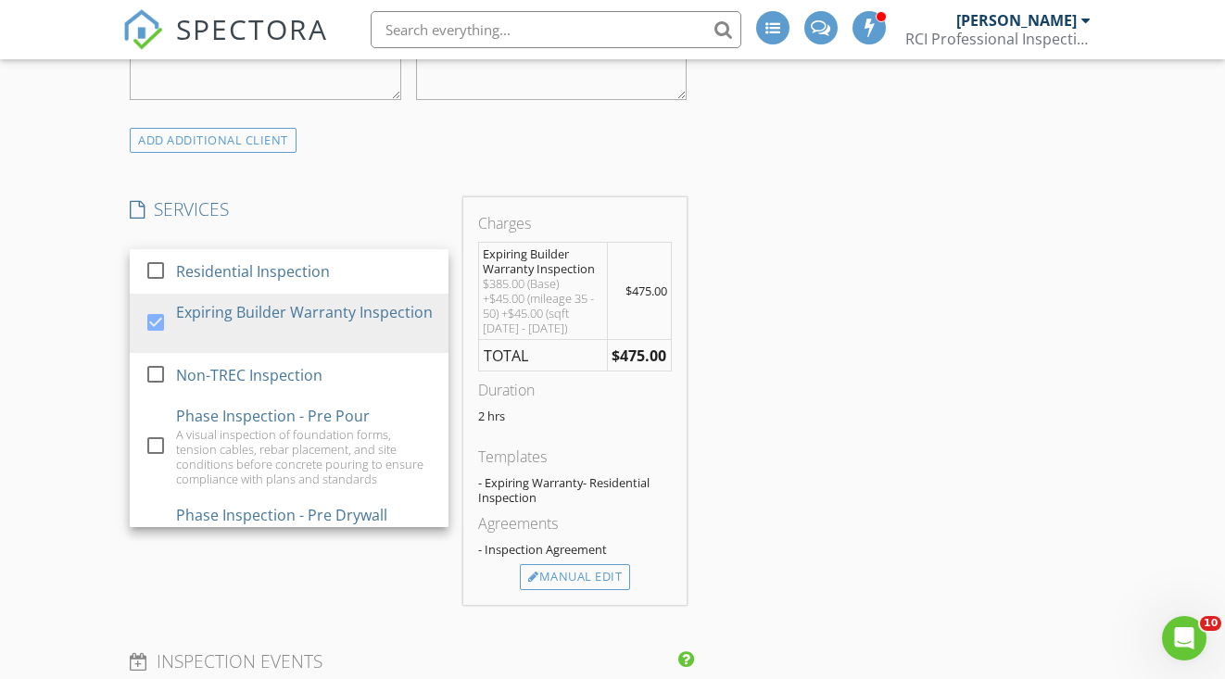
click at [62, 247] on div "New Inspection INSPECTOR(S) check_box Leslie Brush PRIMARY check_box_outline_bl…" at bounding box center [612, 545] width 1225 height 3481
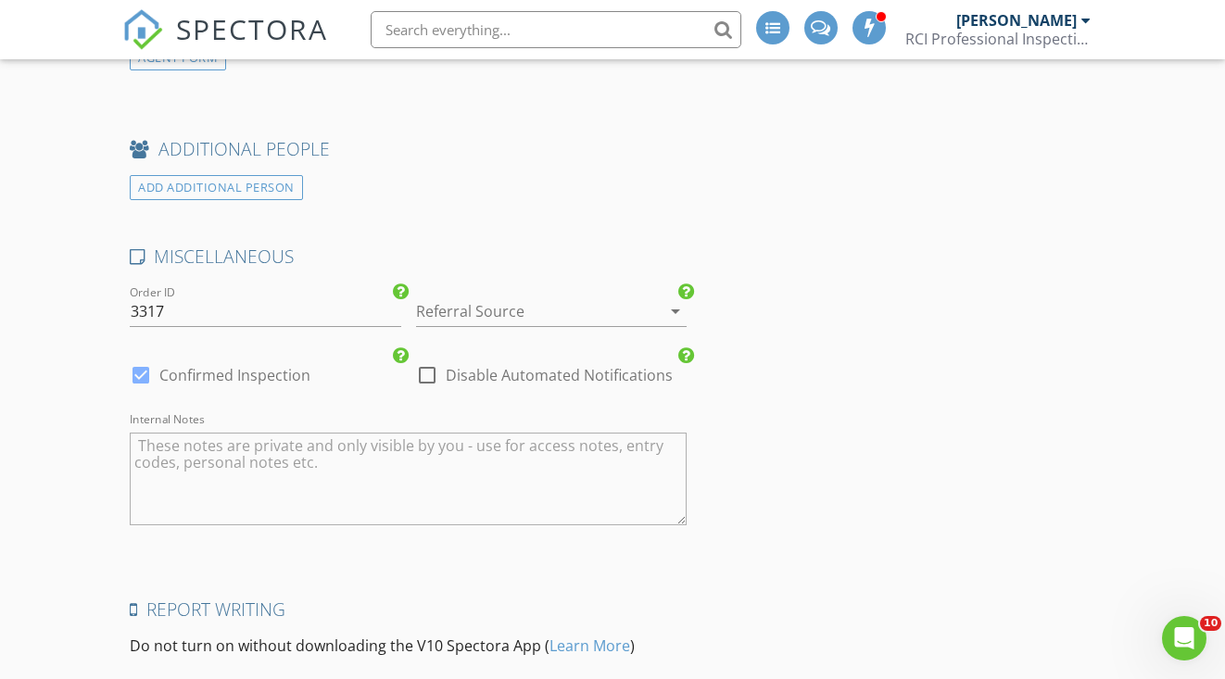
scroll to position [2598, 0]
click at [431, 362] on div at bounding box center [427, 372] width 32 height 32
checkbox input "true"
click at [147, 363] on div at bounding box center [141, 372] width 32 height 32
checkbox input "false"
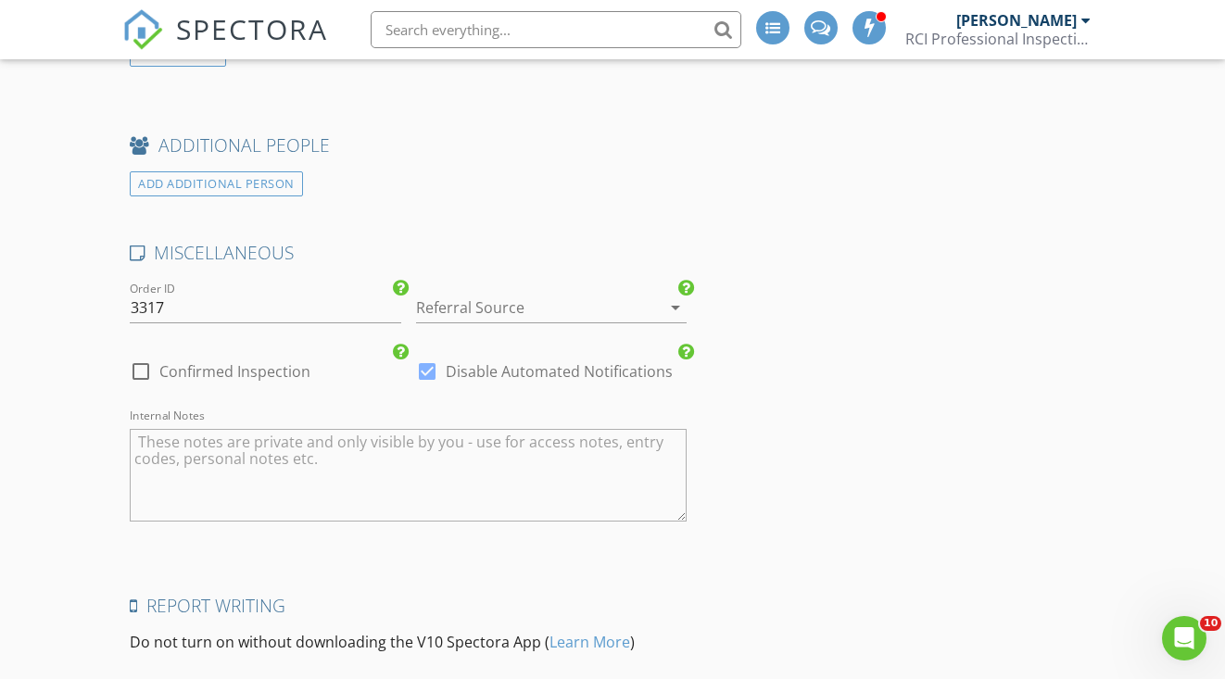
click at [477, 302] on div at bounding box center [525, 308] width 219 height 30
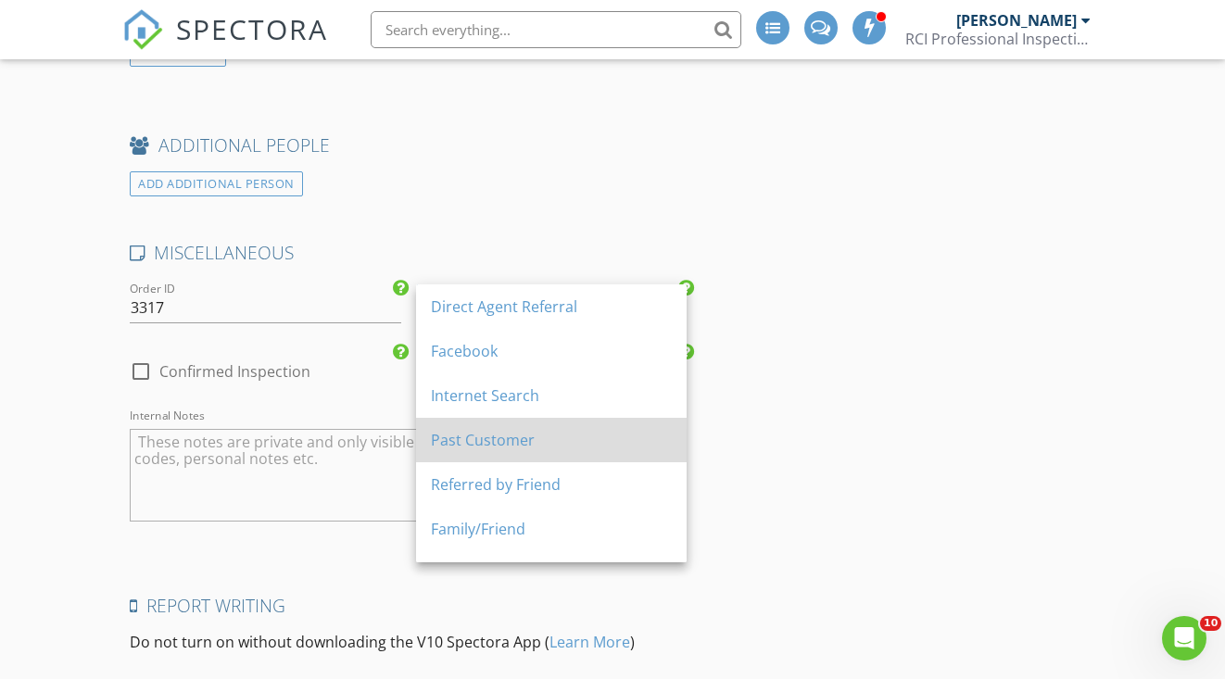
click at [458, 445] on div "Past Customer" at bounding box center [551, 440] width 241 height 22
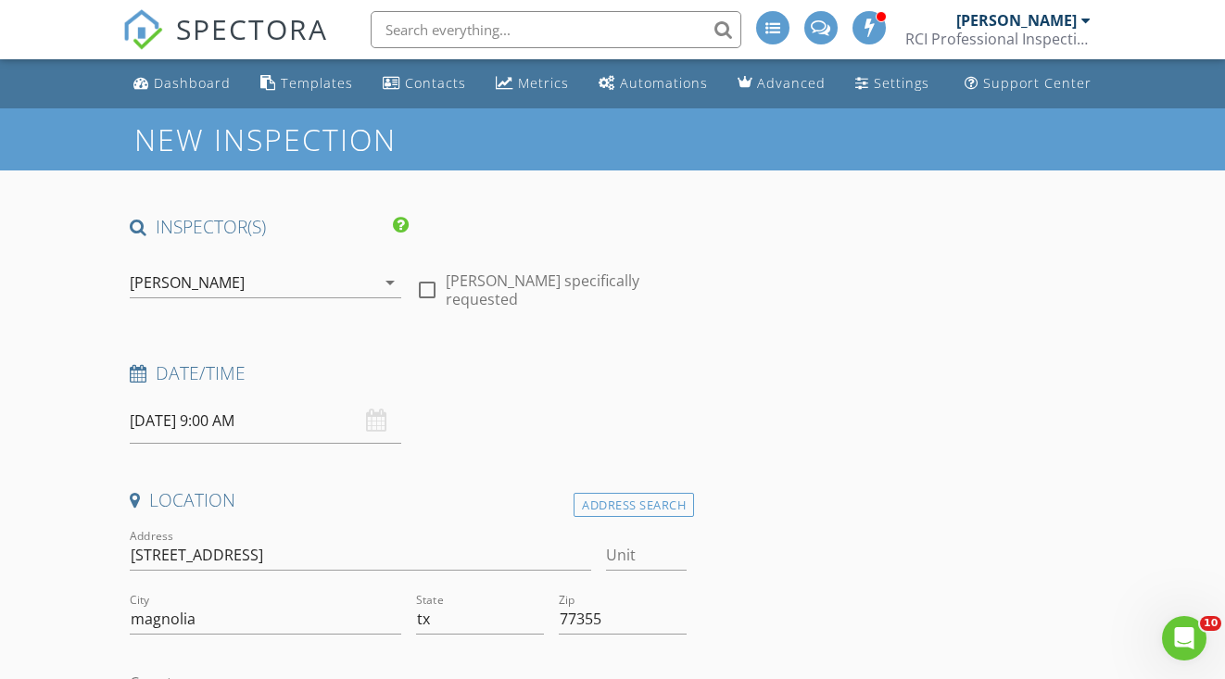
scroll to position [0, 0]
click at [150, 415] on input "08/29/2025 9:00 AM" at bounding box center [265, 420] width 271 height 45
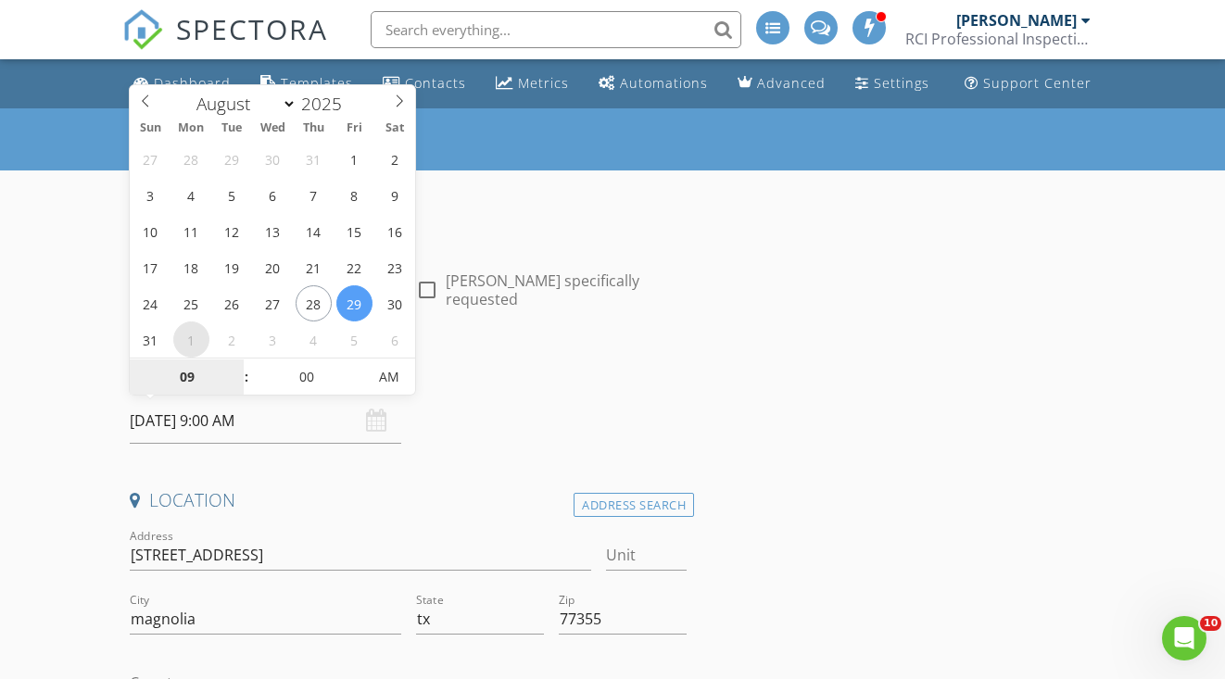
select select "8"
type input "[DATE] 9:00 AM"
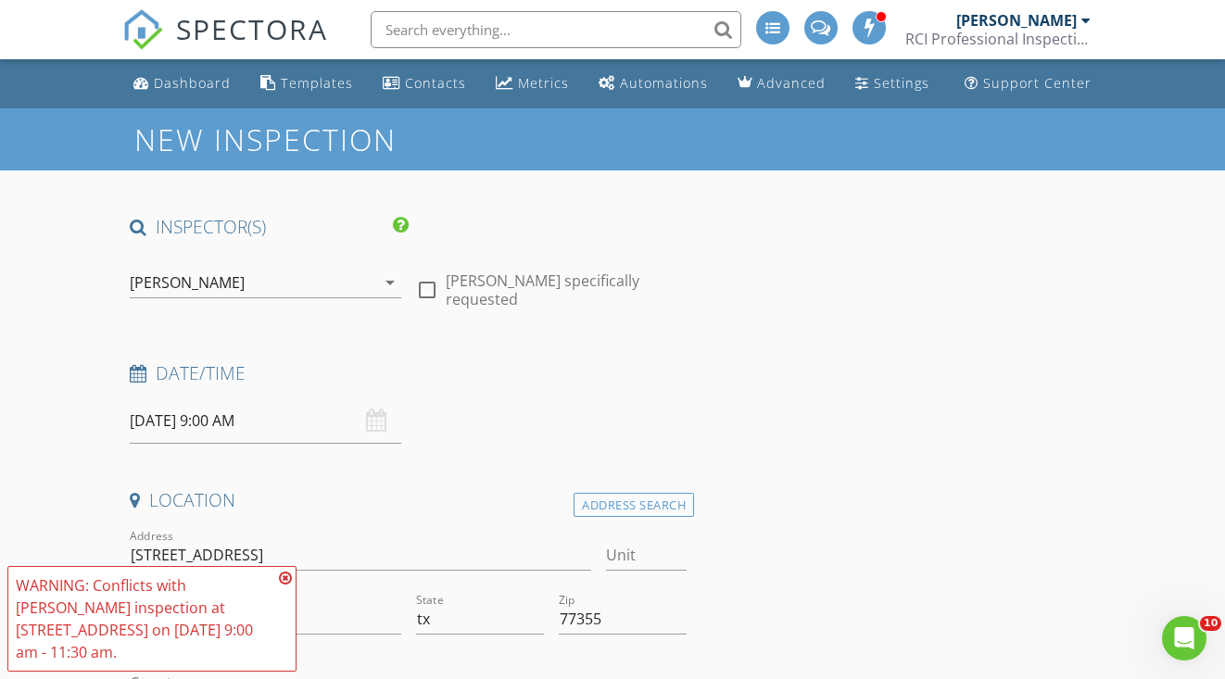
click at [285, 586] on icon at bounding box center [285, 578] width 13 height 15
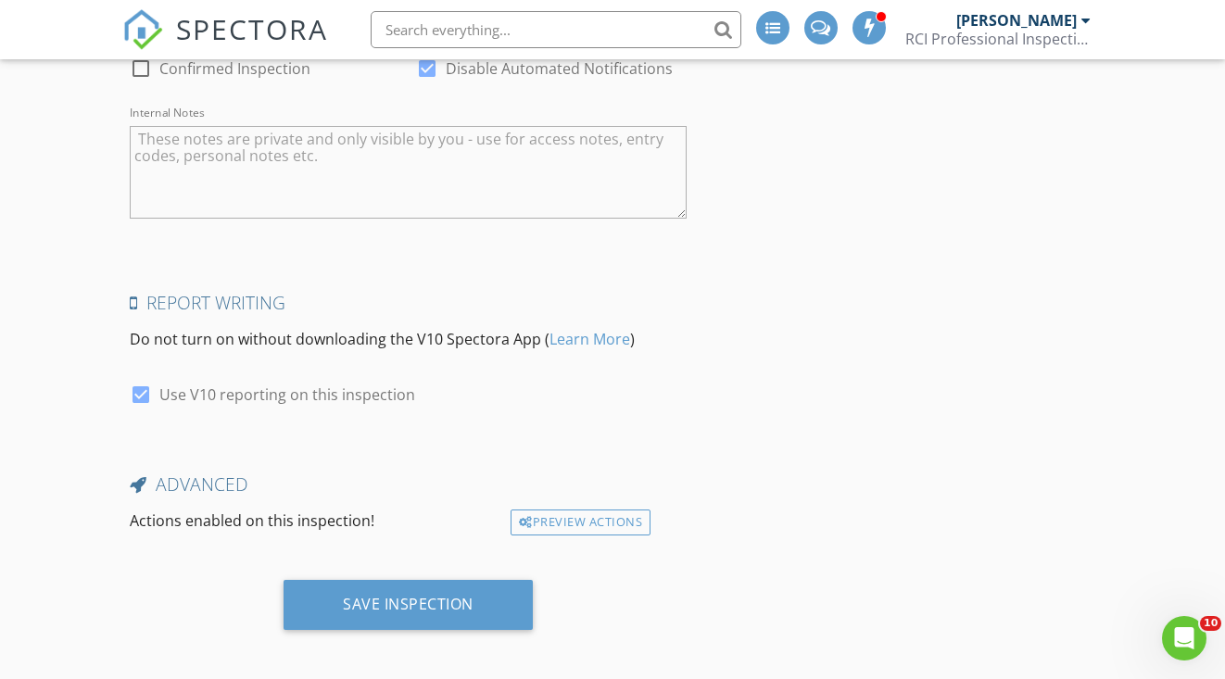
scroll to position [2900, 0]
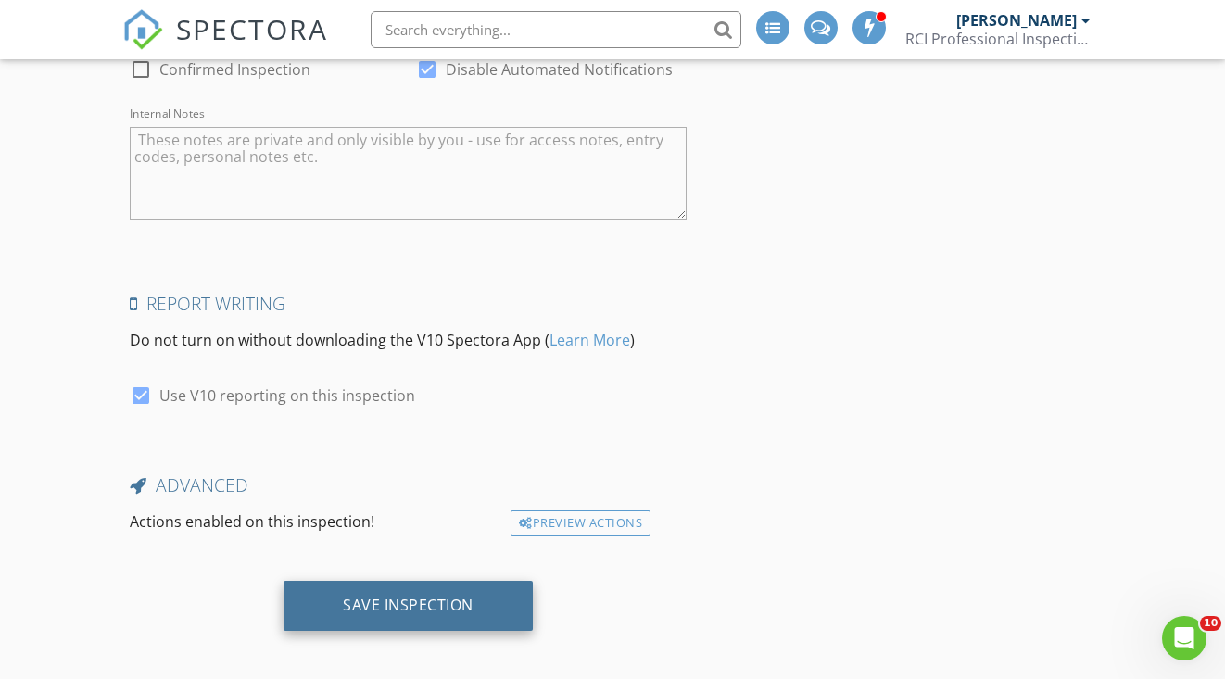
click at [372, 596] on div "Save Inspection" at bounding box center [408, 605] width 131 height 19
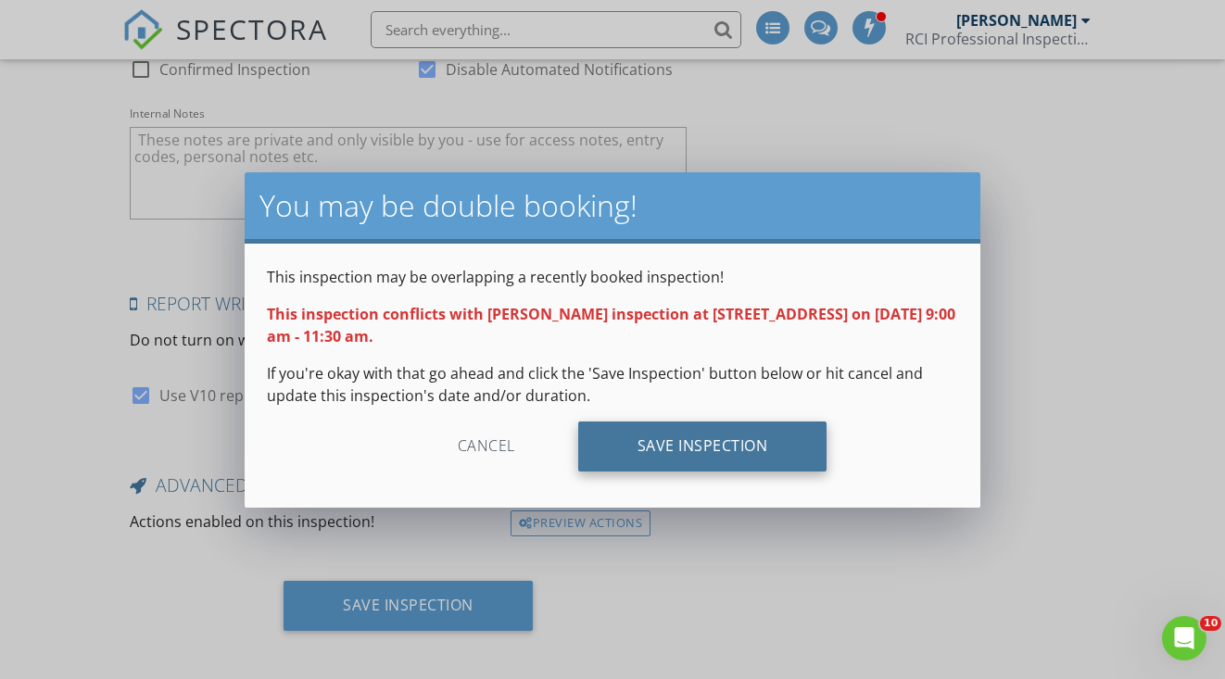
click at [657, 445] on div "Save Inspection" at bounding box center [702, 447] width 249 height 50
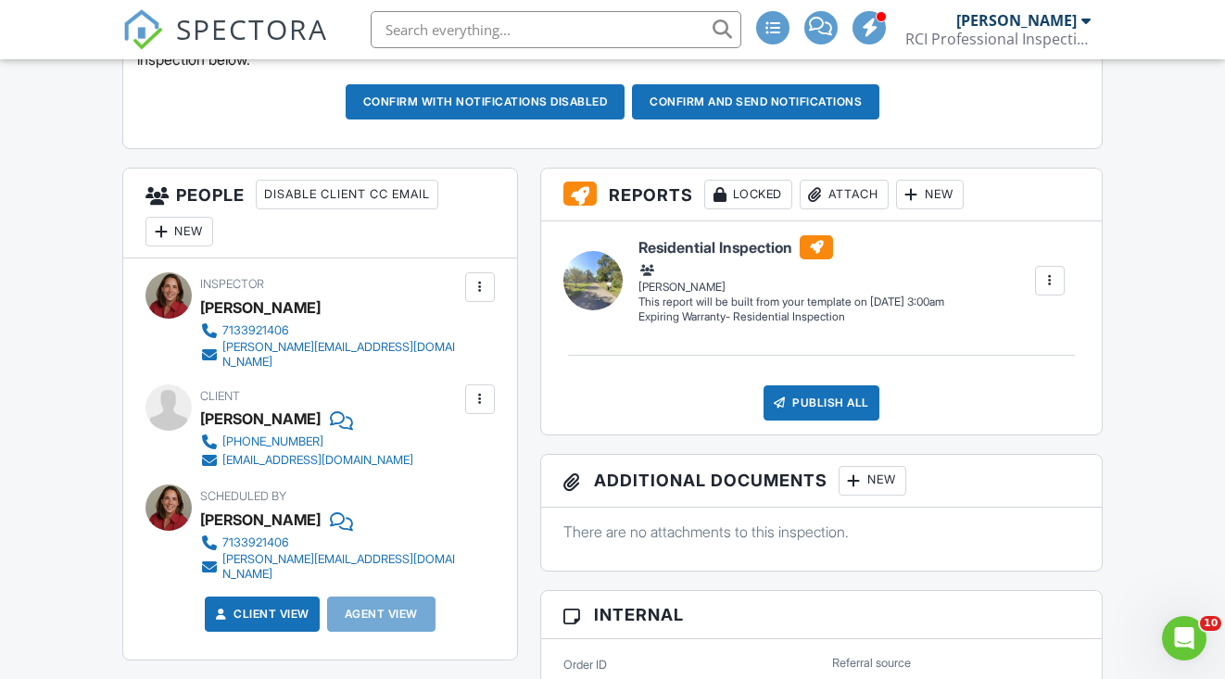
scroll to position [591, 0]
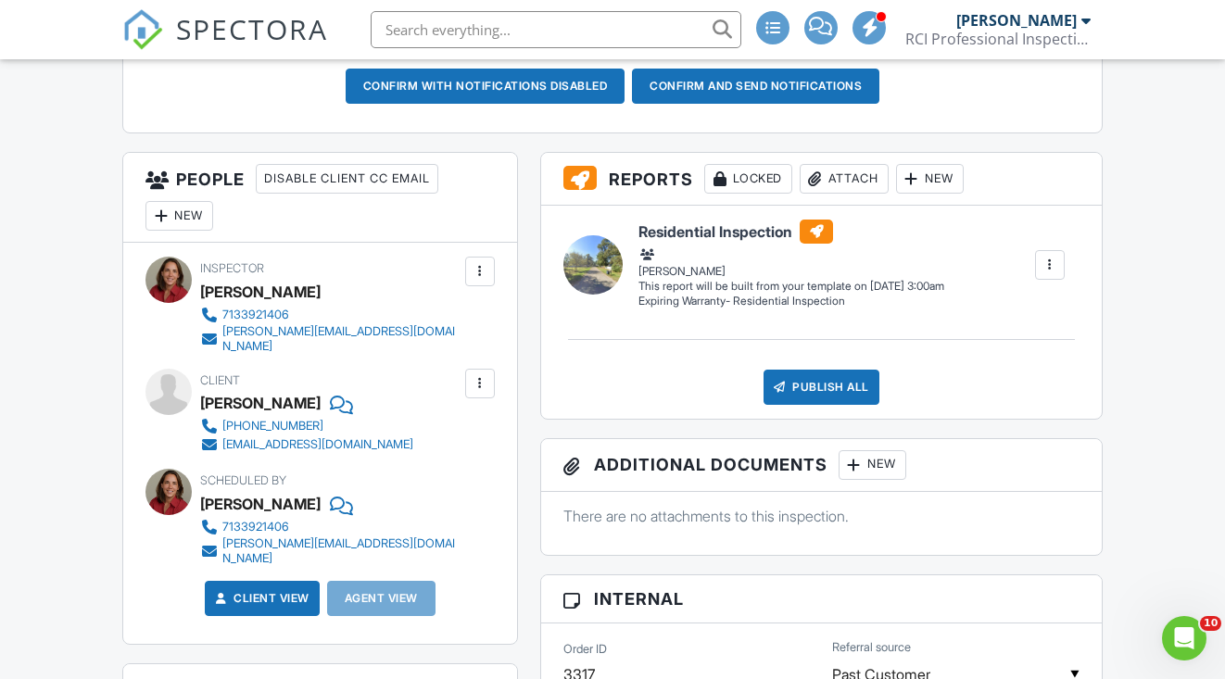
click at [333, 437] on div "[EMAIL_ADDRESS][DOMAIN_NAME]" at bounding box center [317, 444] width 191 height 15
click at [482, 374] on div at bounding box center [480, 383] width 19 height 19
click at [438, 417] on li "Edit" at bounding box center [436, 440] width 95 height 46
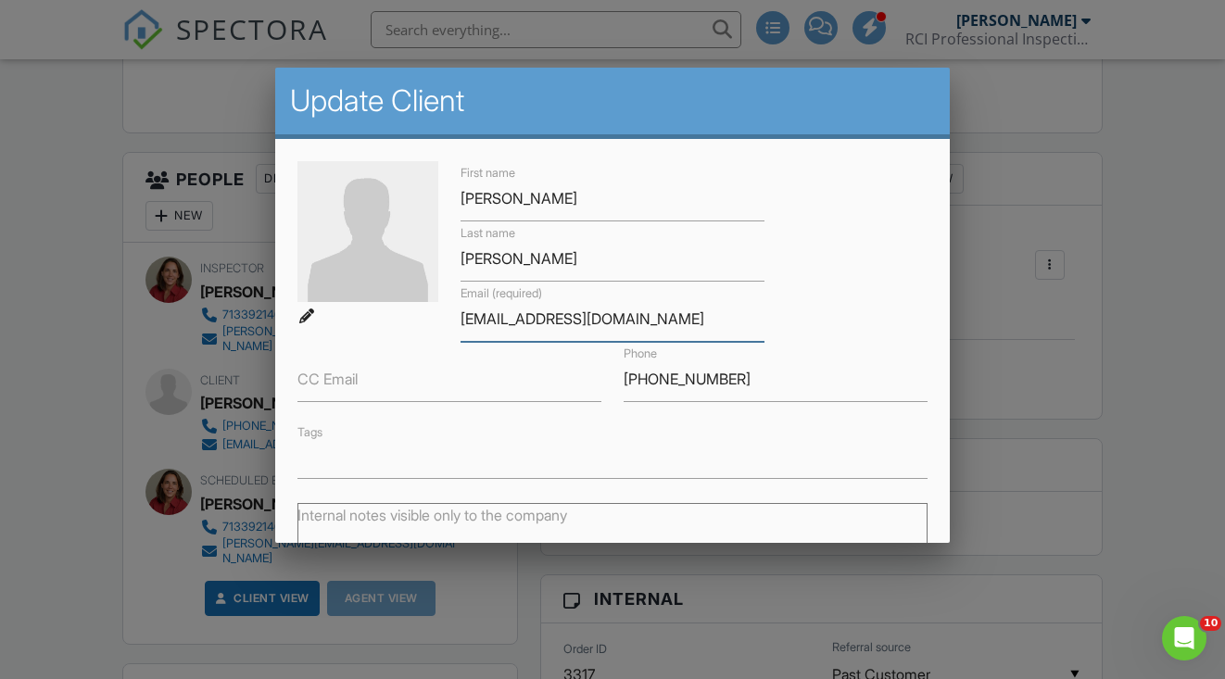
drag, startPoint x: 610, startPoint y: 319, endPoint x: 444, endPoint y: 325, distance: 166.0
click at [444, 325] on div "First name [PERSON_NAME] Last name [PERSON_NAME] Email (required) [EMAIL_ADDRES…" at bounding box center [611, 319] width 651 height 317
click at [1007, 324] on div at bounding box center [612, 331] width 1225 height 849
